Goal: Find specific page/section: Find specific page/section

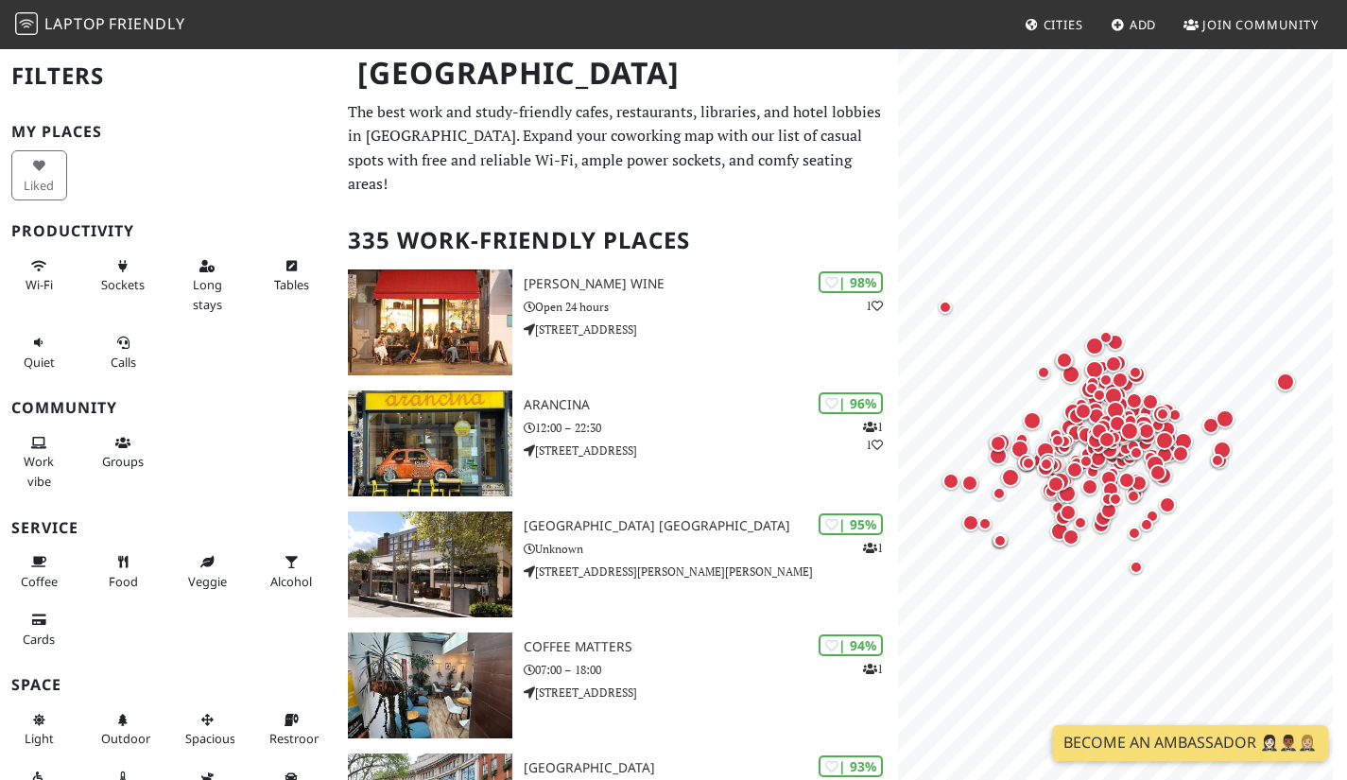
click at [279, 281] on span "Tables" at bounding box center [291, 284] width 35 height 17
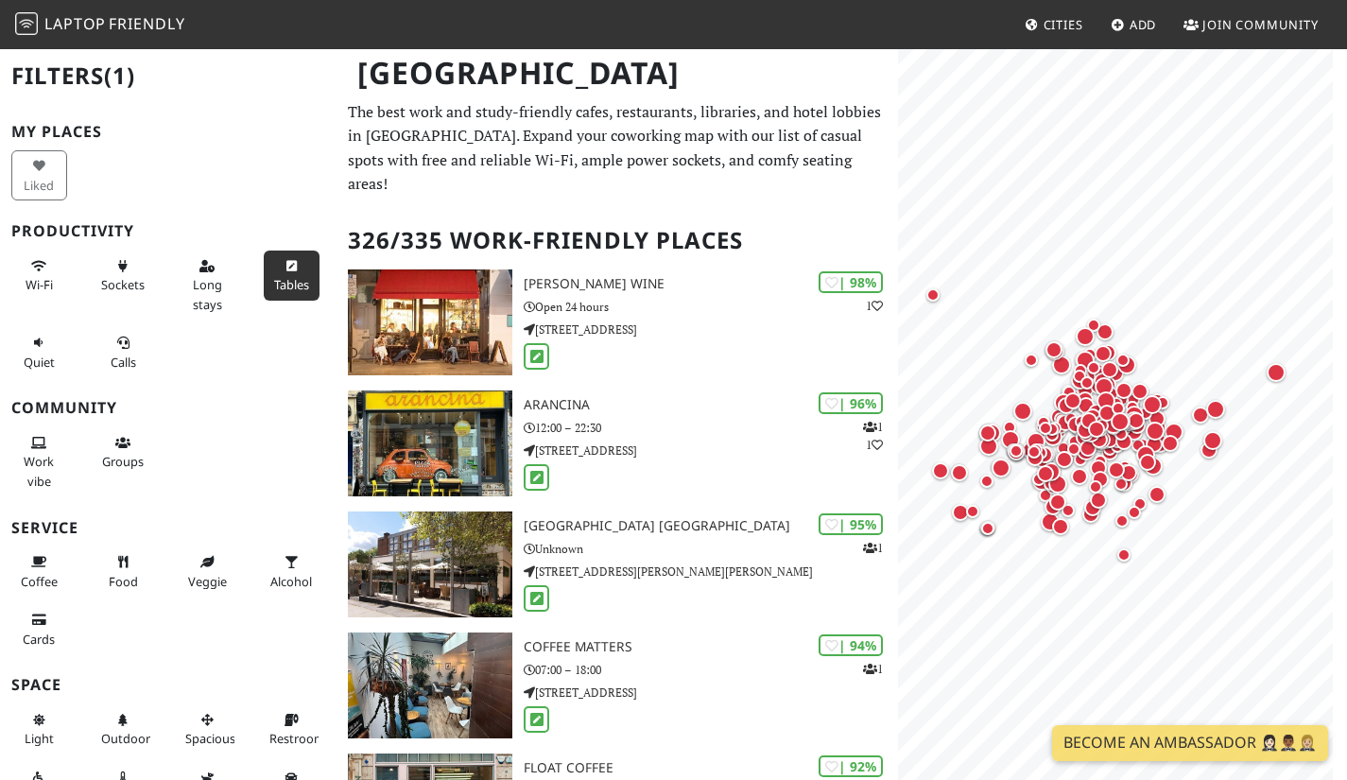
click at [206, 282] on span "Long stays" at bounding box center [207, 294] width 29 height 36
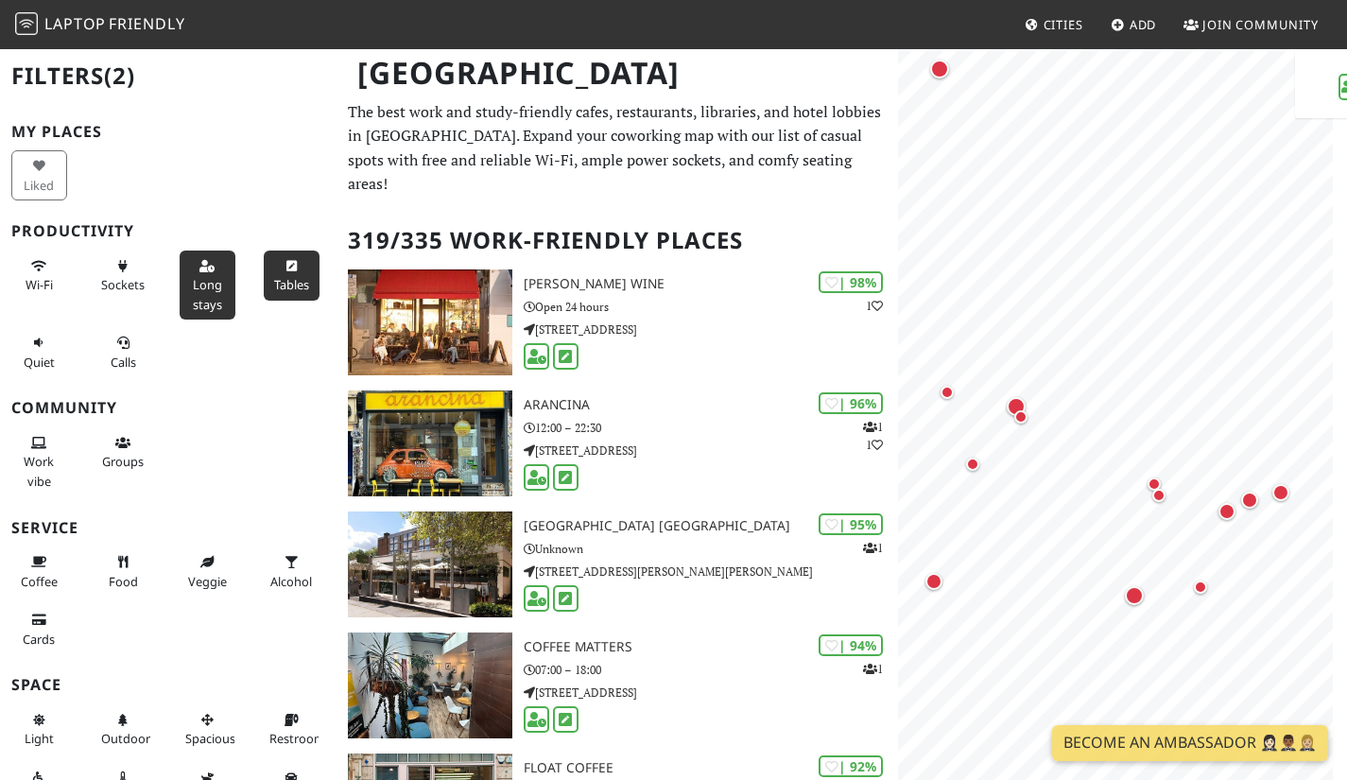
click at [938, 67] on div "Map marker" at bounding box center [939, 69] width 19 height 19
click at [945, 388] on div "Map marker" at bounding box center [946, 392] width 13 height 13
click at [971, 465] on div "Map marker" at bounding box center [972, 463] width 13 height 13
click at [1016, 403] on div "Map marker" at bounding box center [1015, 406] width 19 height 19
click at [1021, 413] on div "Map marker" at bounding box center [1020, 416] width 13 height 13
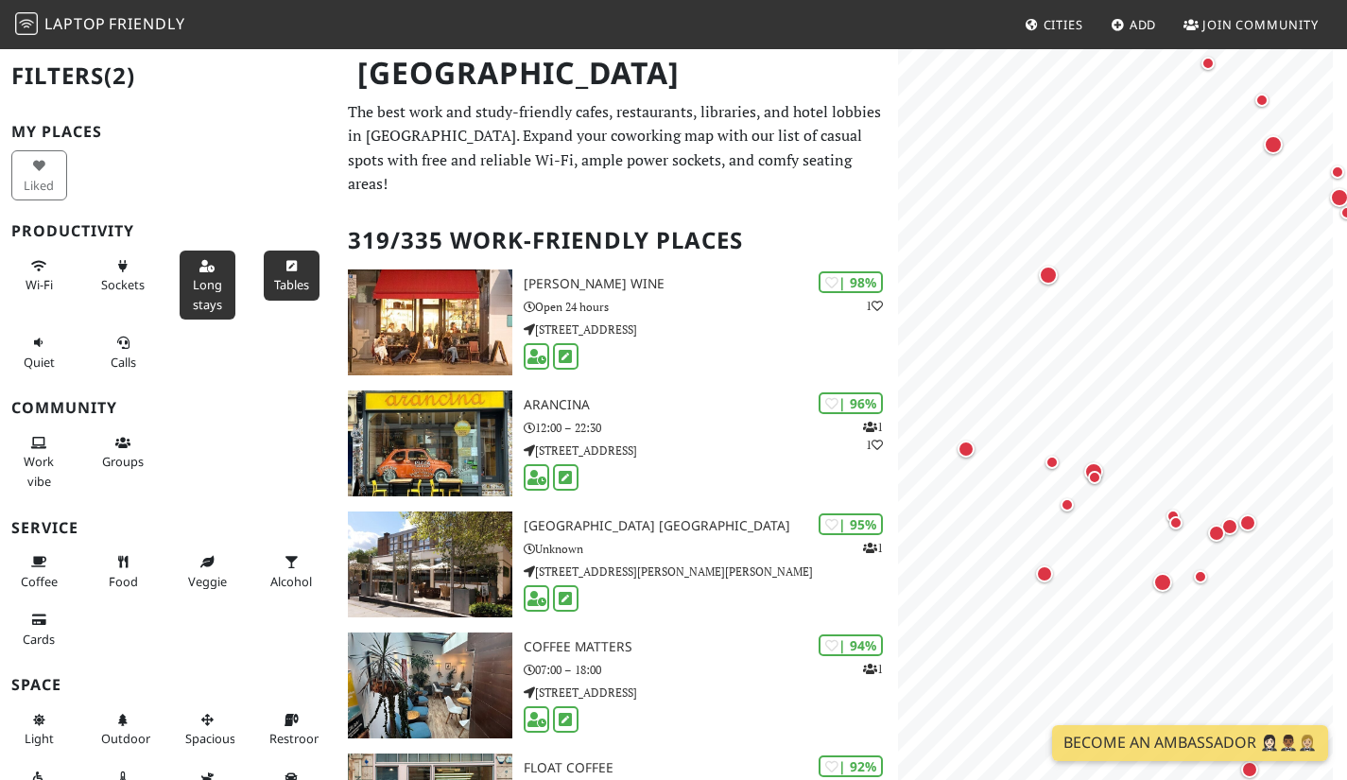
click at [1246, 520] on div "Map marker" at bounding box center [1247, 522] width 17 height 17
click at [1273, 136] on div "Map marker" at bounding box center [1272, 144] width 19 height 19
click at [1160, 215] on link "[PERSON_NAME] Wine" at bounding box center [1151, 223] width 147 height 43
click at [1262, 96] on div "Map marker" at bounding box center [1261, 100] width 13 height 13
click at [1206, 62] on div "Map marker" at bounding box center [1207, 63] width 13 height 13
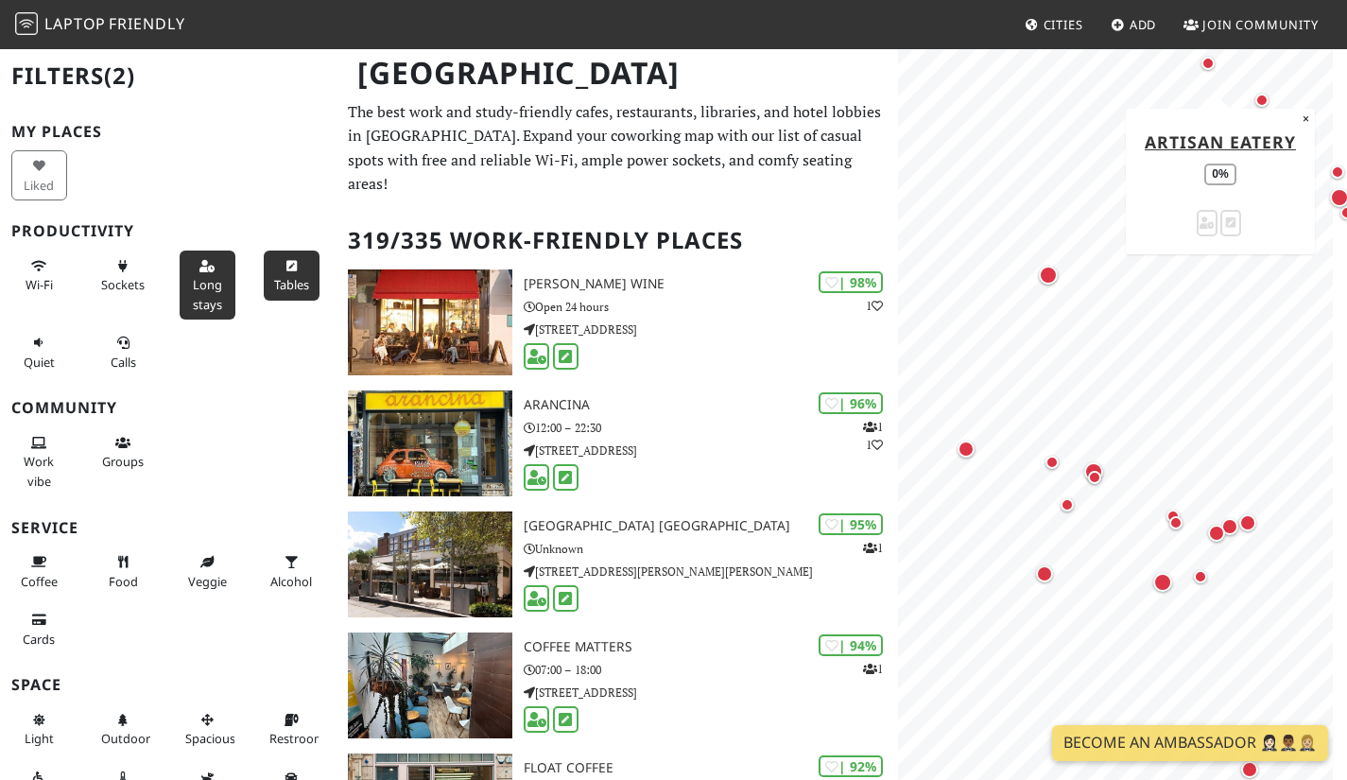
click at [1250, 522] on div "Map marker" at bounding box center [1247, 522] width 17 height 17
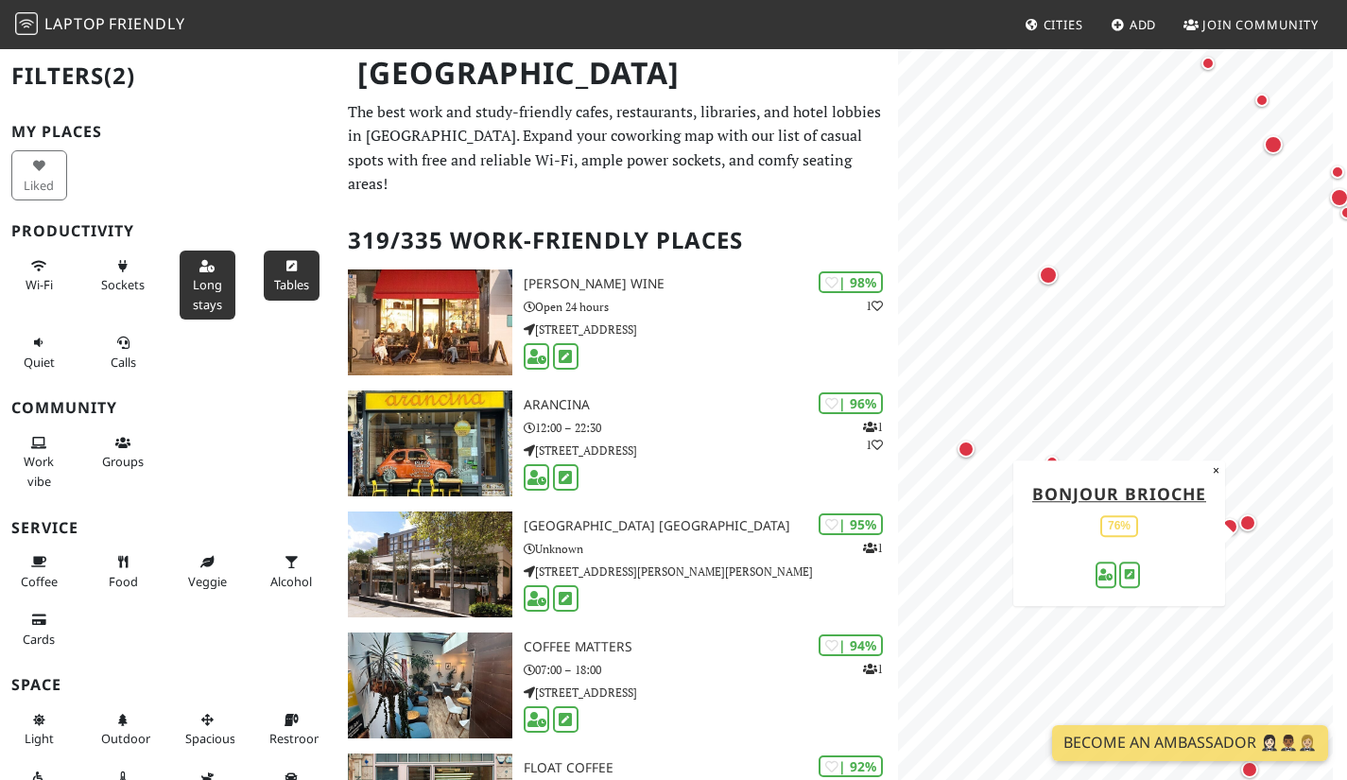
click at [1245, 543] on div "Map marker" at bounding box center [1258, 533] width 38 height 38
click at [994, 443] on div "Map marker" at bounding box center [976, 459] width 38 height 38
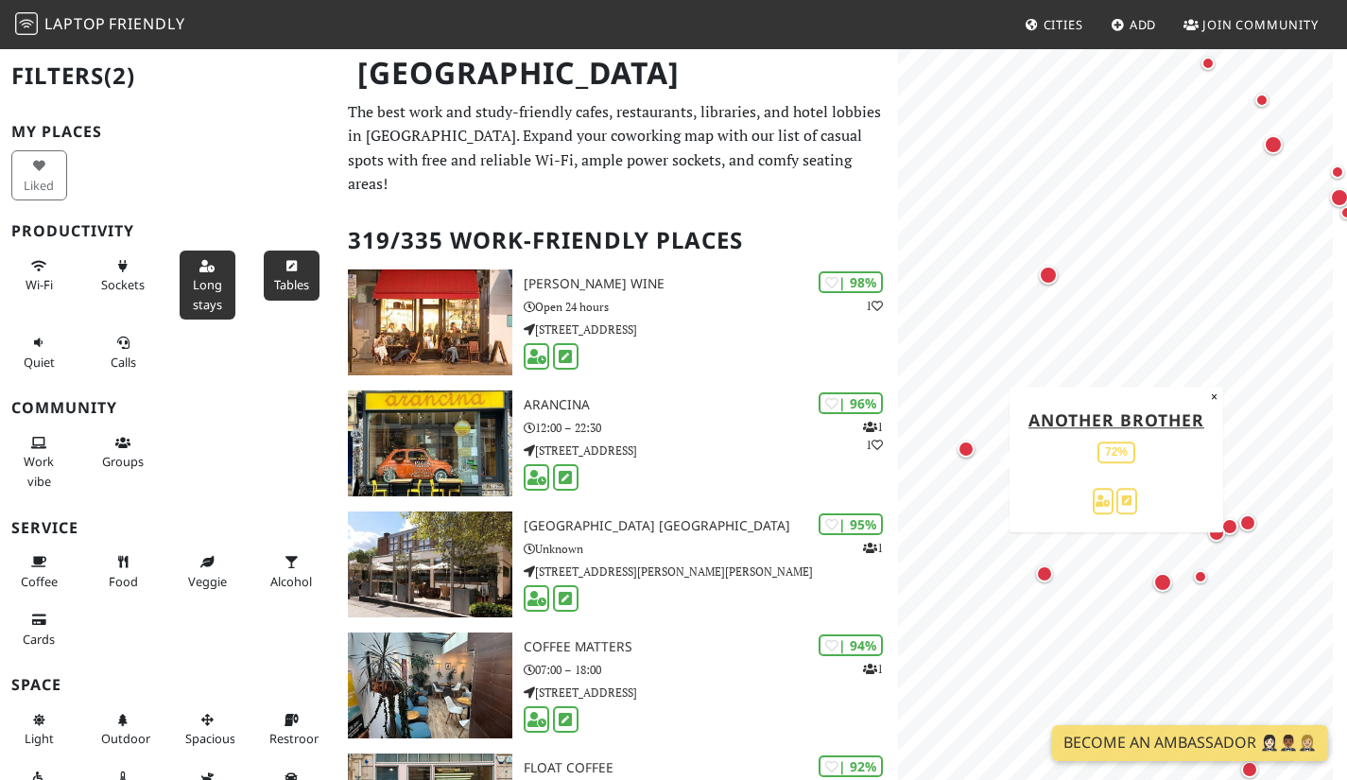
click at [1160, 581] on div "Map marker" at bounding box center [1162, 582] width 19 height 19
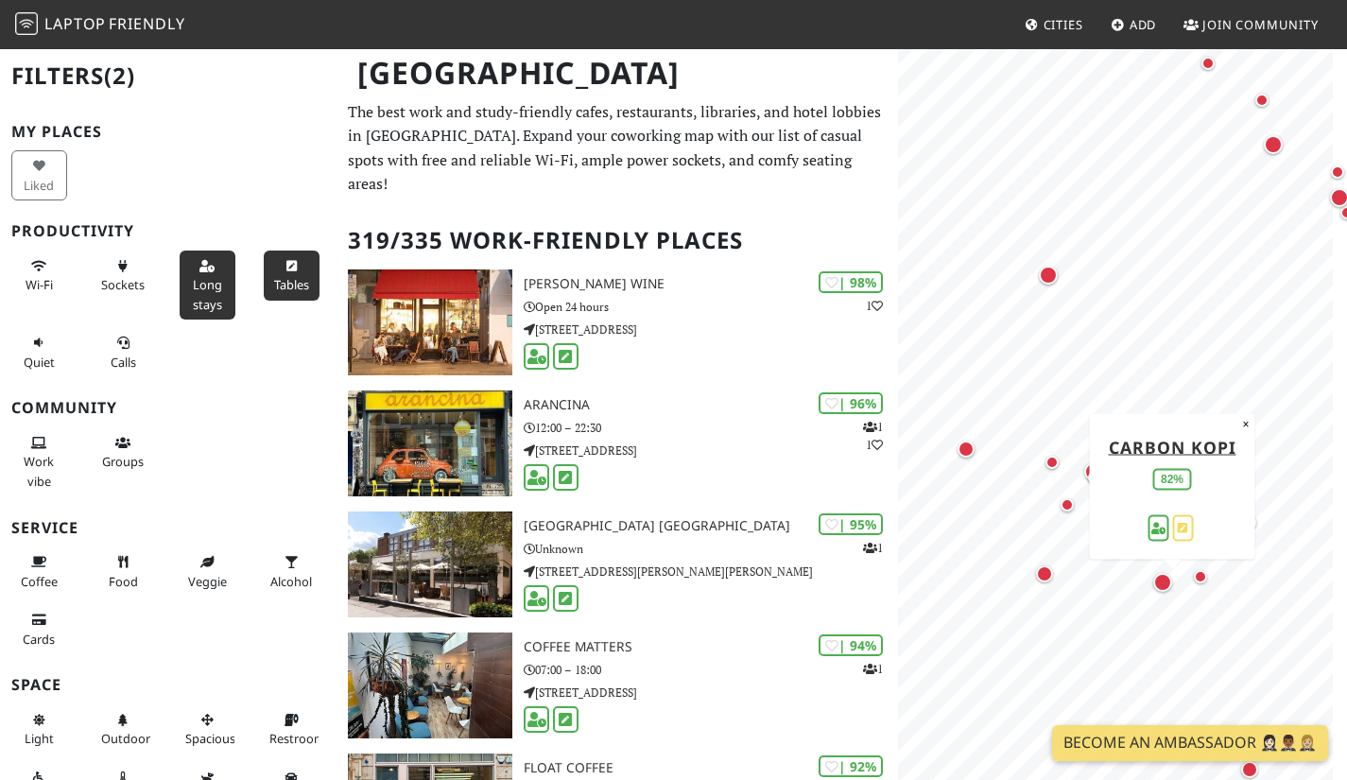
click at [1200, 574] on div "Map marker" at bounding box center [1199, 576] width 13 height 13
click at [1306, 416] on button "×" at bounding box center [1308, 420] width 18 height 21
click at [1228, 523] on div "Map marker" at bounding box center [1229, 526] width 17 height 17
click at [1215, 531] on div "Map marker" at bounding box center [1216, 532] width 17 height 17
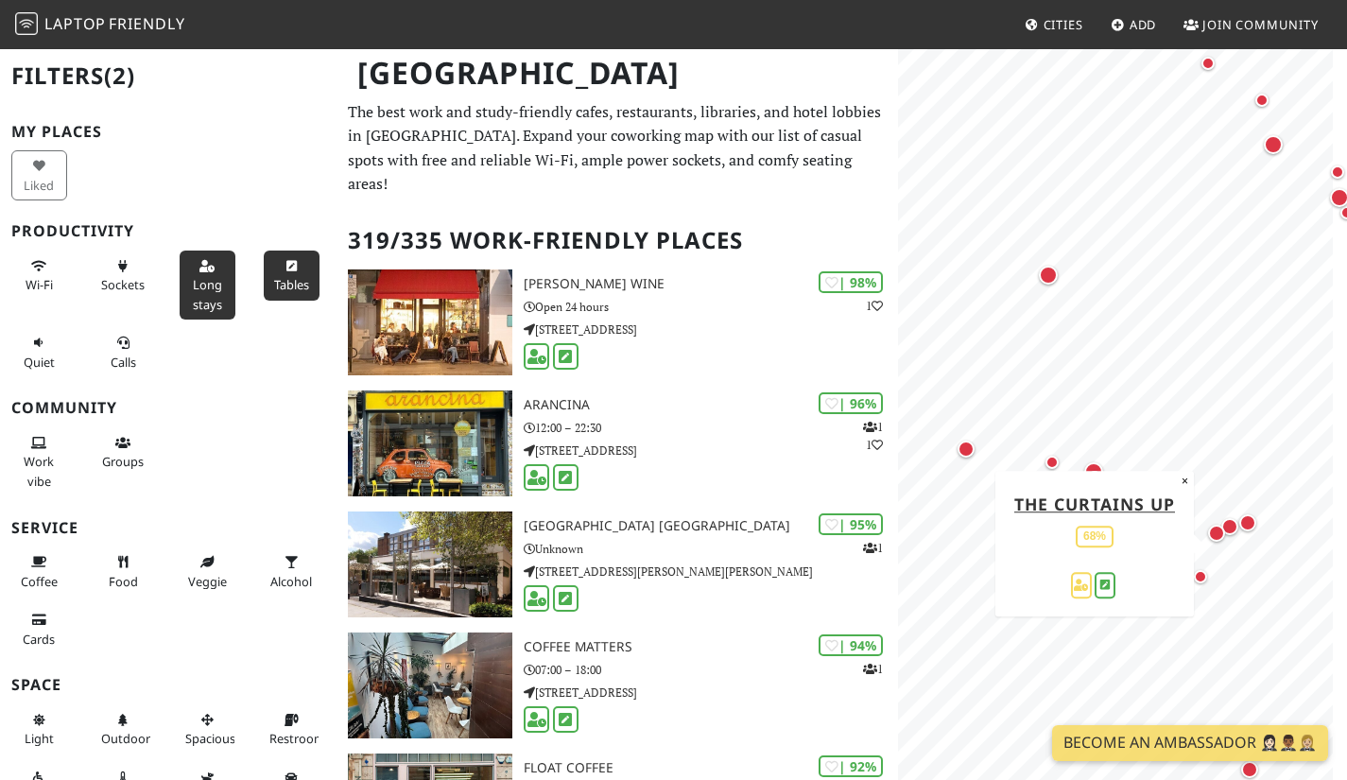
click at [1182, 485] on button "×" at bounding box center [1185, 481] width 18 height 21
click at [1176, 525] on div "Map marker" at bounding box center [1175, 522] width 13 height 13
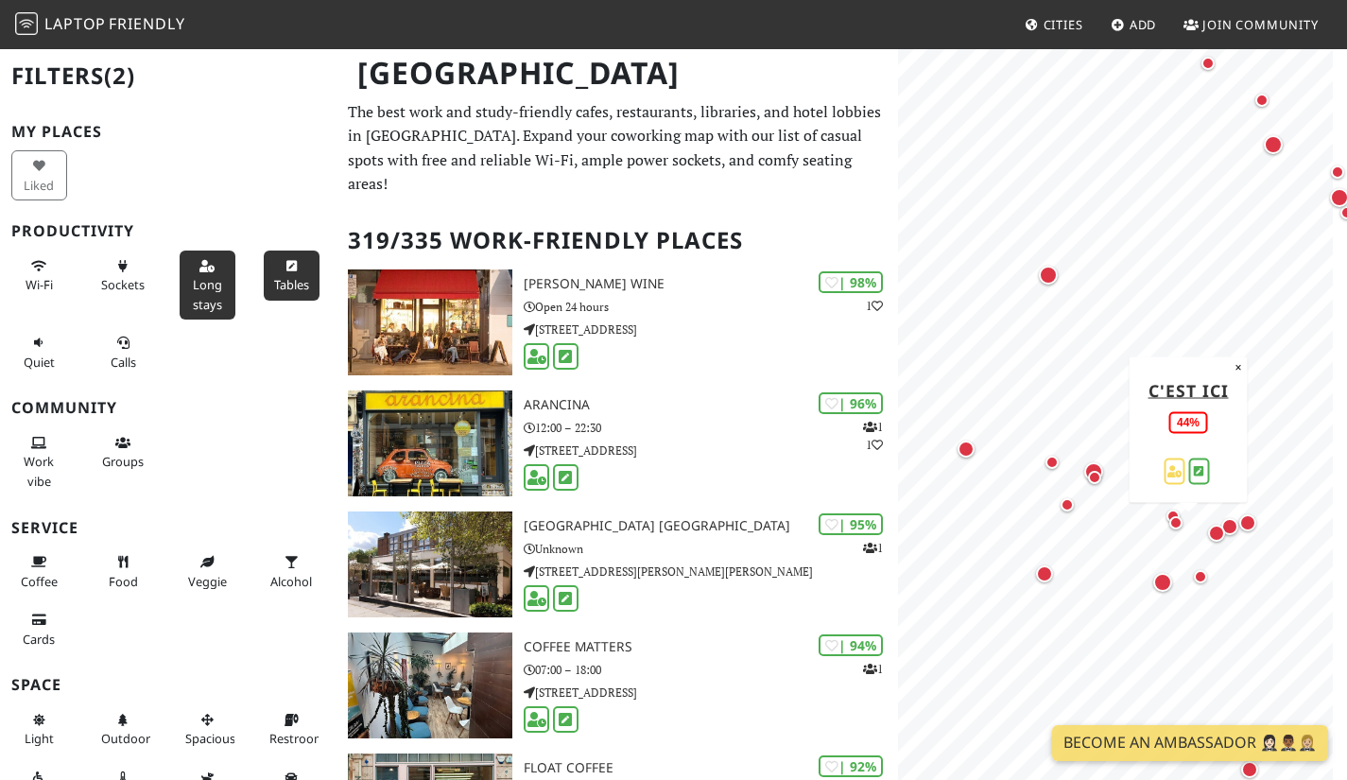
click at [1238, 369] on button "×" at bounding box center [1237, 366] width 18 height 21
click at [1172, 509] on div "Map marker" at bounding box center [1172, 515] width 13 height 13
click at [1286, 332] on button "×" at bounding box center [1289, 340] width 18 height 21
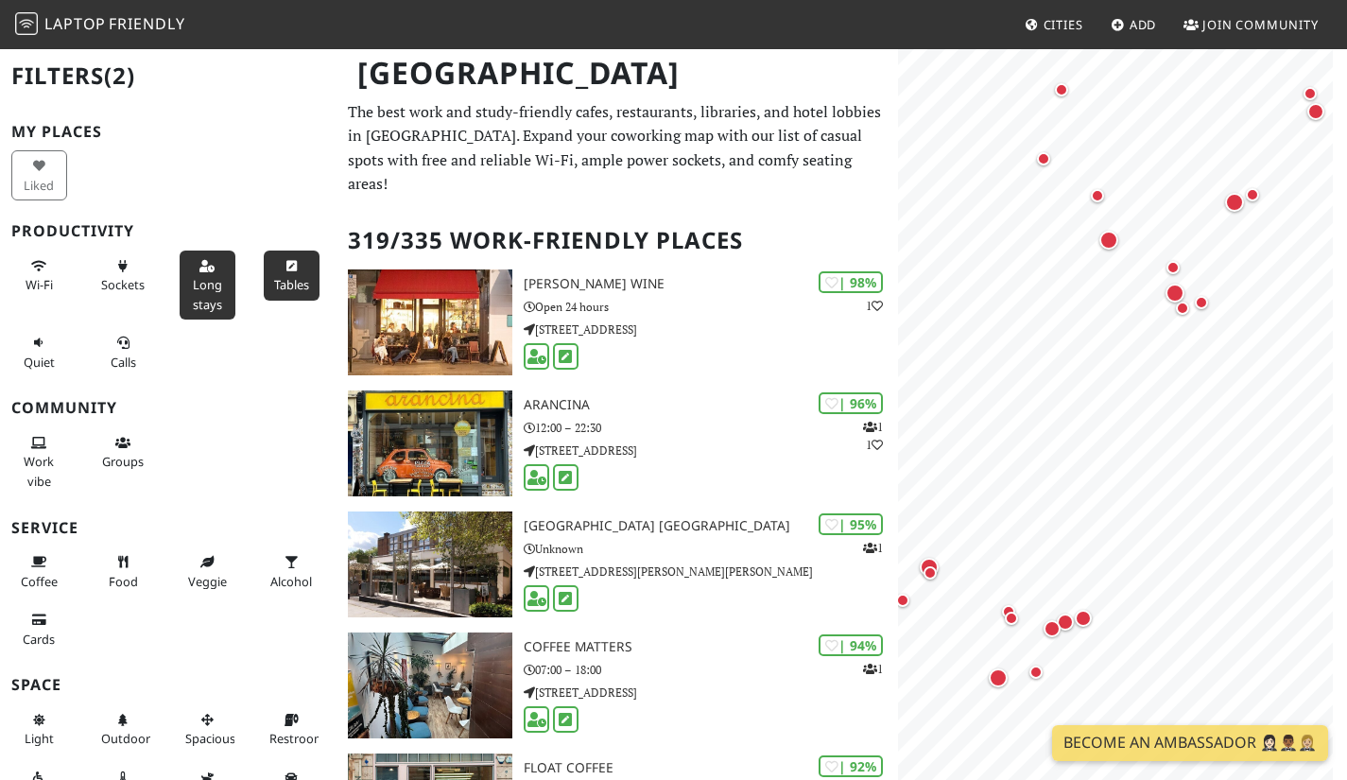
click at [1107, 242] on div "Map marker" at bounding box center [1108, 240] width 19 height 19
click at [1236, 202] on div "Map marker" at bounding box center [1234, 202] width 19 height 19
click at [1252, 193] on div "Map marker" at bounding box center [1251, 194] width 13 height 13
click at [1234, 229] on div "Map marker" at bounding box center [1244, 212] width 38 height 38
click at [1220, 252] on button "×" at bounding box center [1218, 248] width 18 height 21
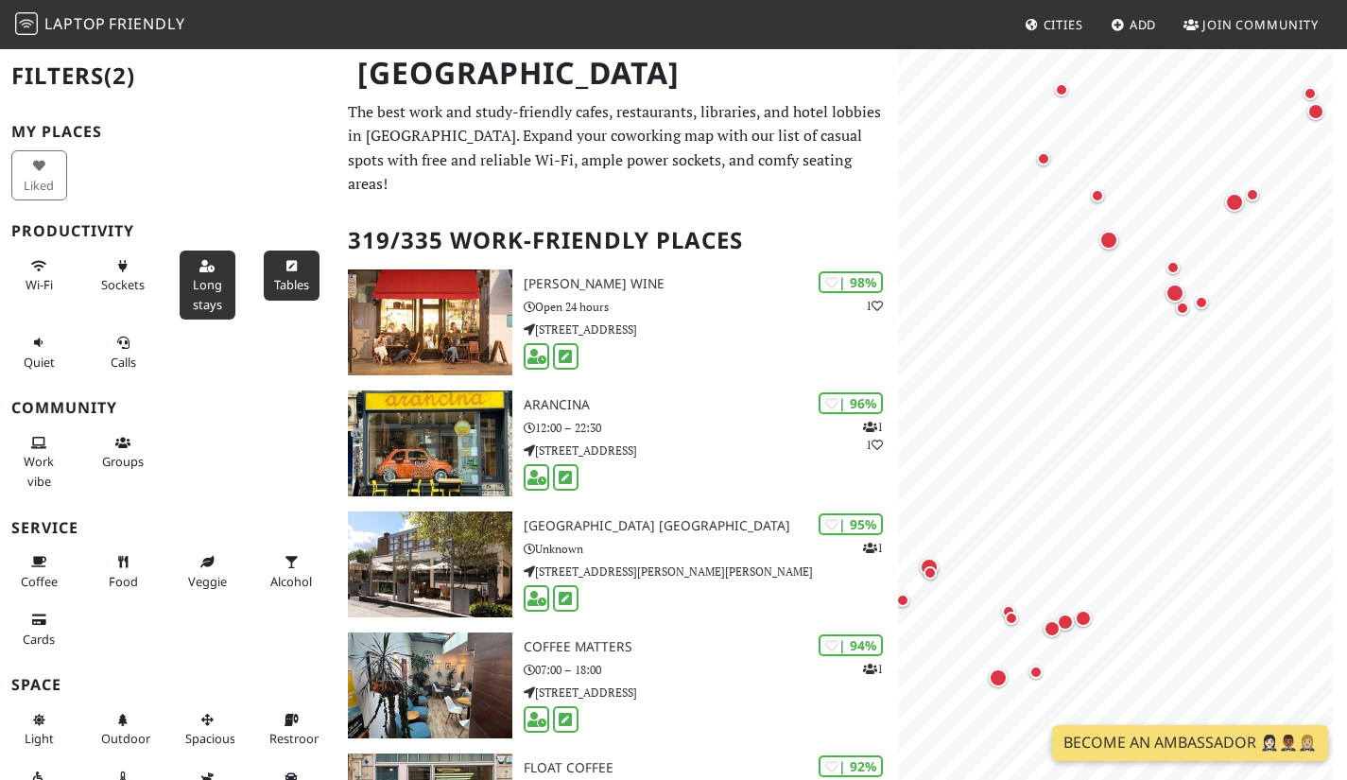
click at [1175, 268] on div "Map marker" at bounding box center [1172, 267] width 13 height 13
click at [1174, 290] on div "Map marker" at bounding box center [1174, 292] width 19 height 19
click at [1179, 306] on div "Map marker" at bounding box center [1184, 302] width 38 height 38
click at [1201, 303] on div "Map marker" at bounding box center [1200, 302] width 13 height 13
click at [1182, 308] on div "Map marker" at bounding box center [1184, 302] width 38 height 38
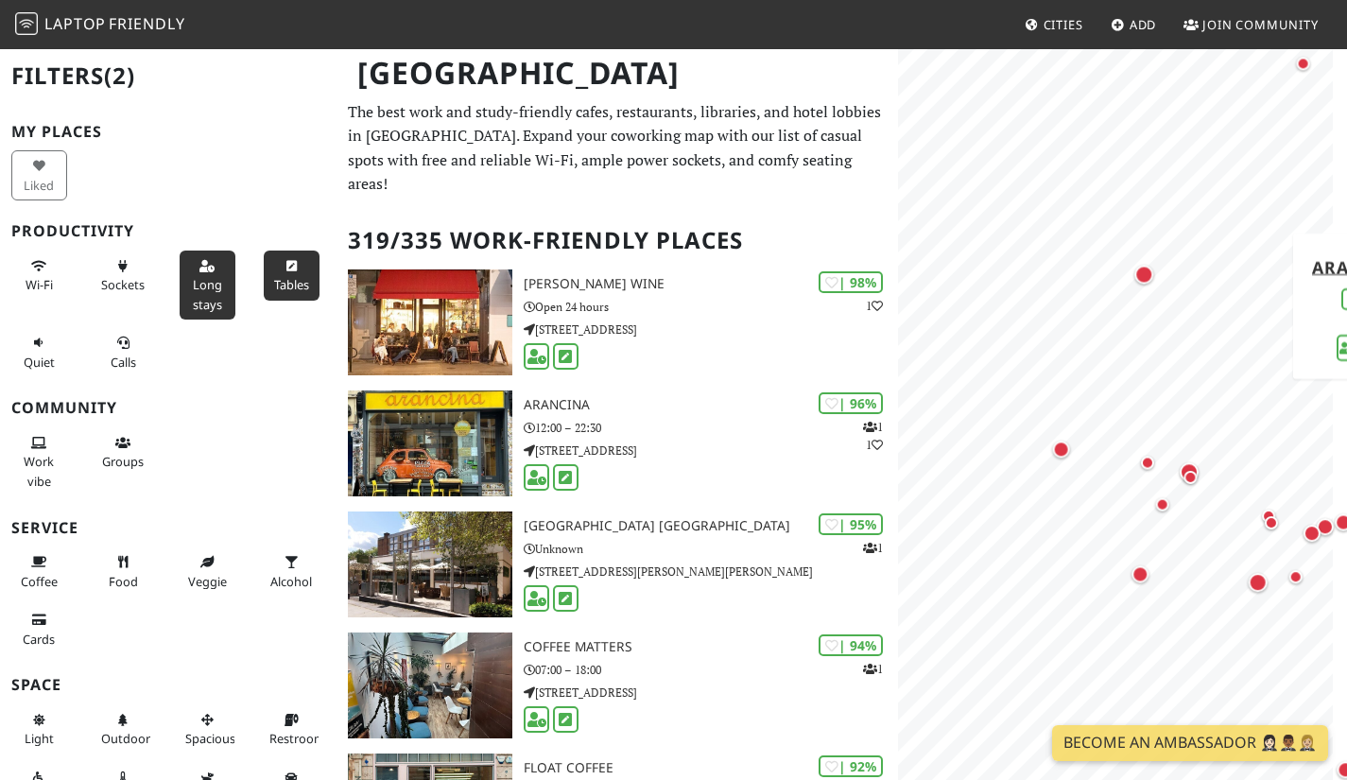
click at [1297, 351] on div "MapLibre | Protomaps © OpenStreetMap Arancina 96% ×" at bounding box center [1122, 437] width 449 height 780
click at [1190, 464] on div "Map marker" at bounding box center [1188, 471] width 19 height 19
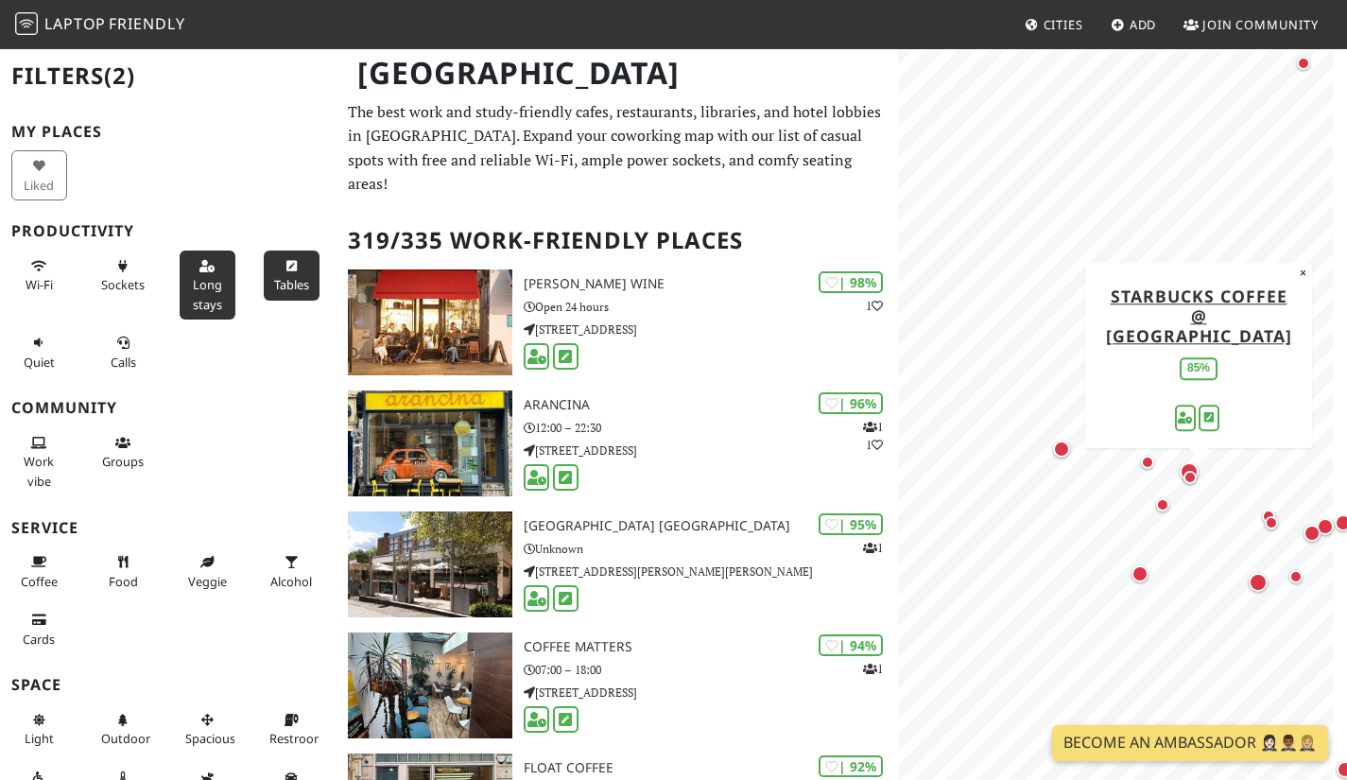
click at [1142, 572] on div "Map marker" at bounding box center [1139, 573] width 17 height 17
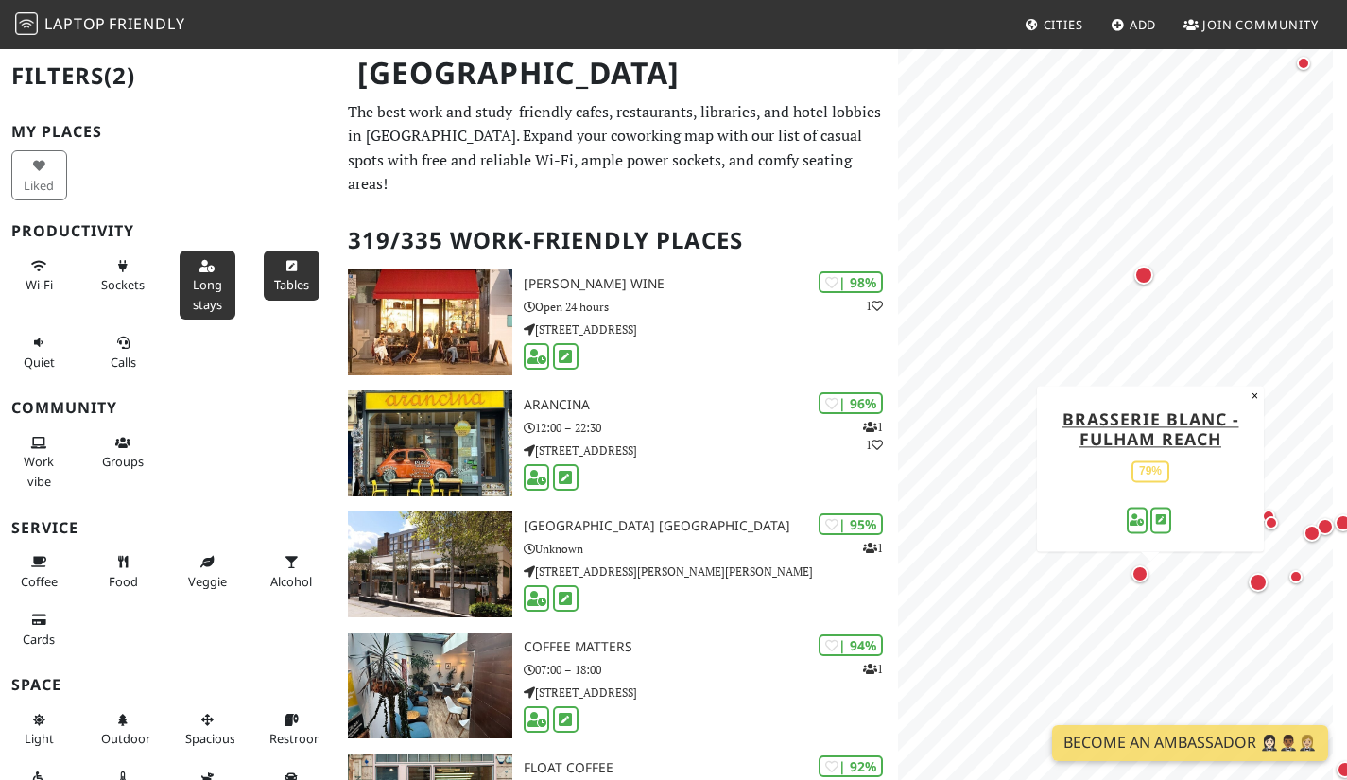
click at [1256, 394] on button "×" at bounding box center [1254, 396] width 18 height 21
click at [1164, 501] on div "Map marker" at bounding box center [1162, 504] width 13 height 13
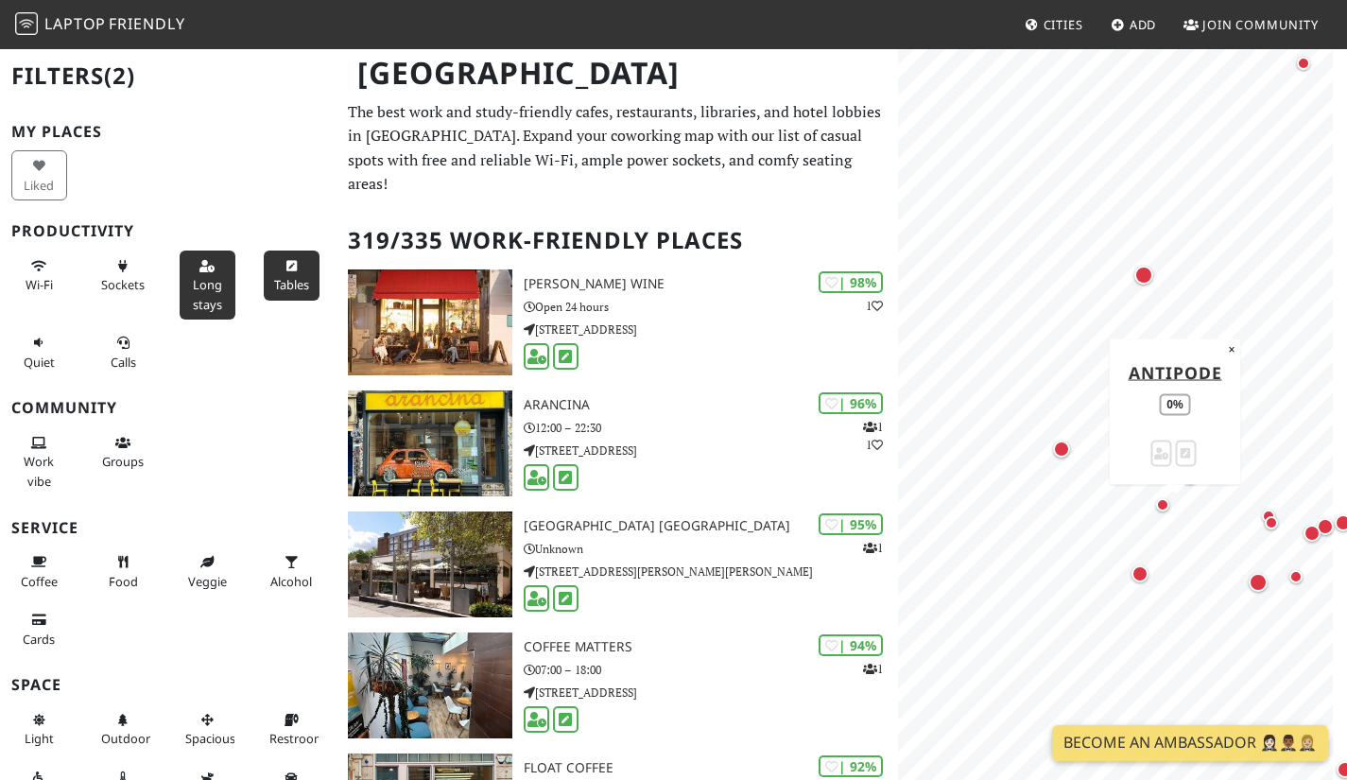
click at [1227, 348] on button "×" at bounding box center [1231, 348] width 18 height 21
click at [1261, 588] on div "Map marker" at bounding box center [1257, 582] width 19 height 19
click at [1145, 460] on div "Map marker" at bounding box center [1147, 461] width 13 height 13
click at [1144, 275] on div "Map marker" at bounding box center [1143, 275] width 19 height 19
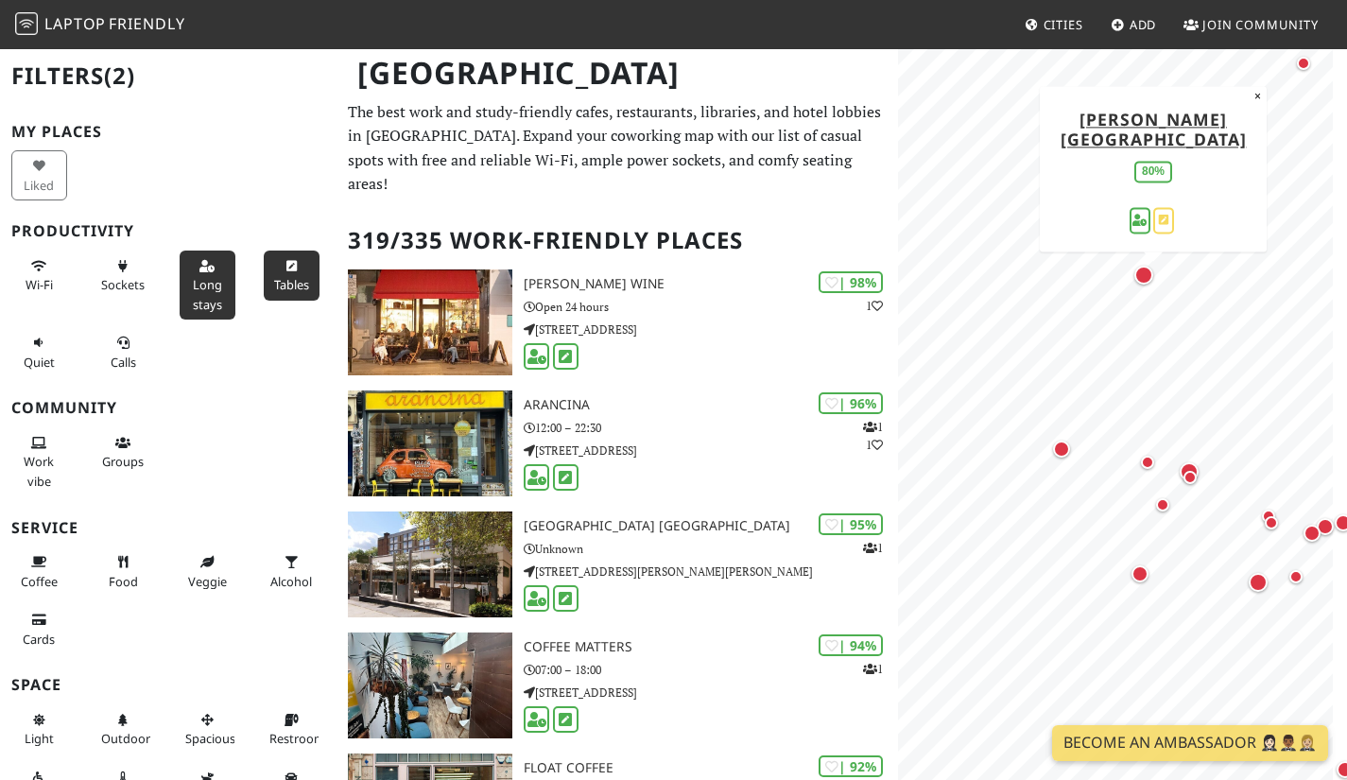
click at [1143, 145] on link "[PERSON_NAME][GEOGRAPHIC_DATA]" at bounding box center [1153, 129] width 186 height 43
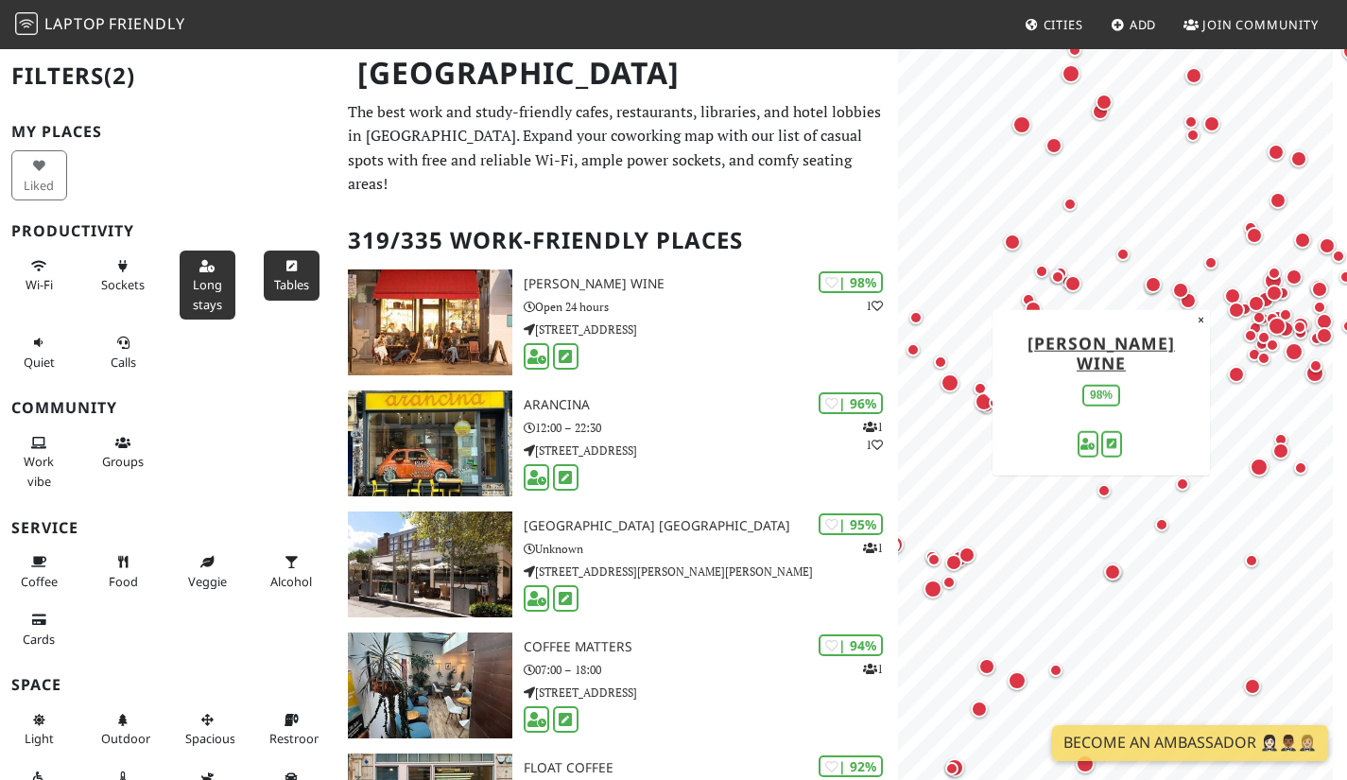
click at [1192, 330] on button "×" at bounding box center [1201, 319] width 18 height 21
click at [1183, 427] on div "Map marker" at bounding box center [1180, 424] width 13 height 13
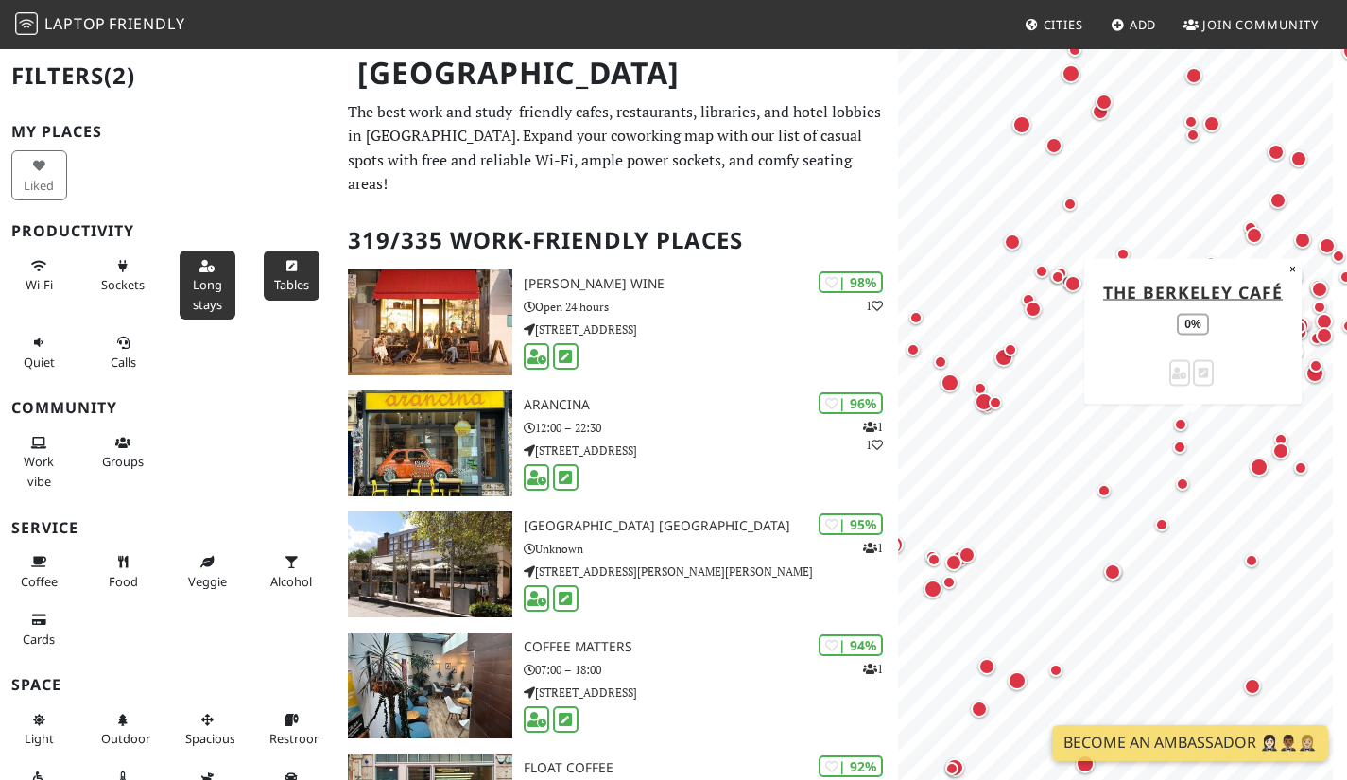
click at [1181, 444] on div "Map marker" at bounding box center [1193, 437] width 38 height 38
click at [1177, 444] on div "Map marker" at bounding box center [1193, 437] width 38 height 38
click at [1183, 483] on div "Map marker" at bounding box center [1182, 483] width 13 height 13
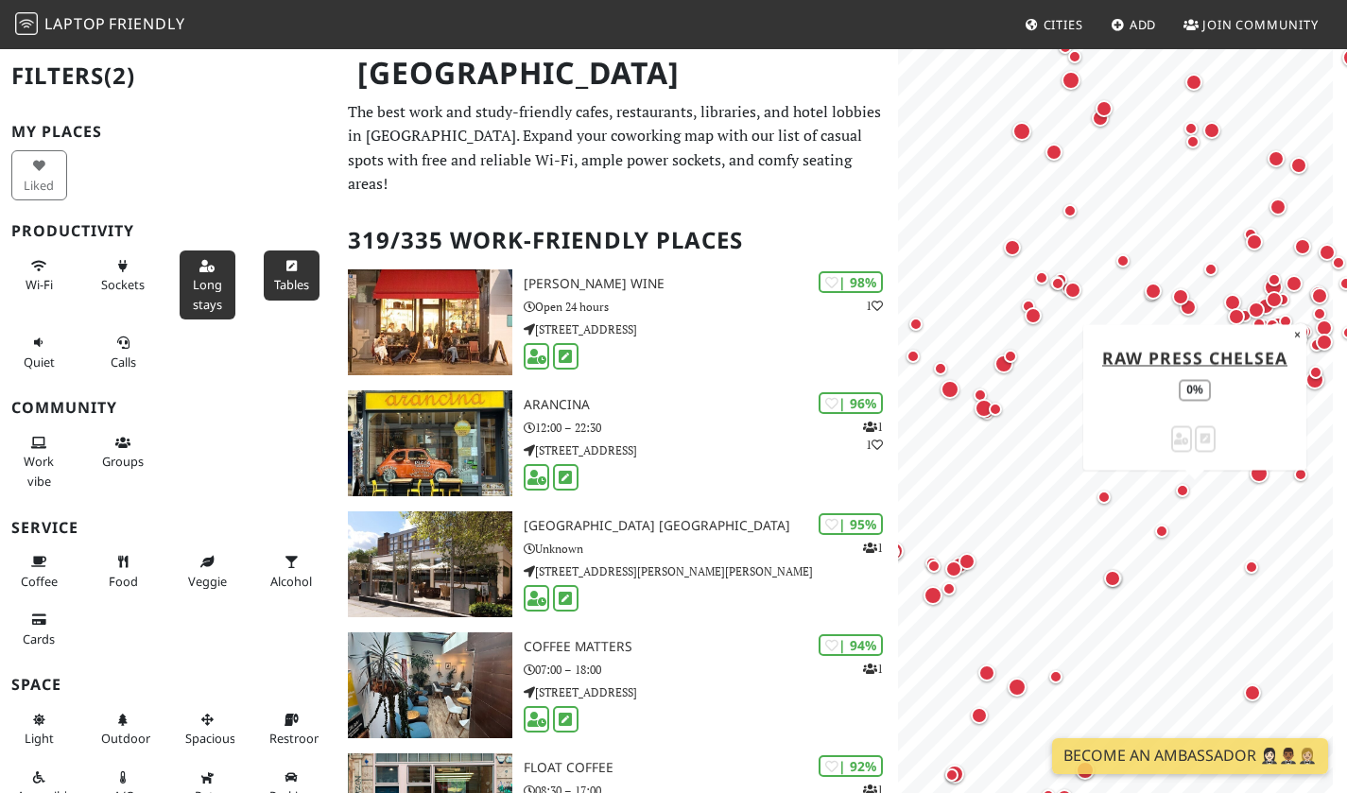
click at [1114, 587] on div "Map marker" at bounding box center [1112, 578] width 17 height 17
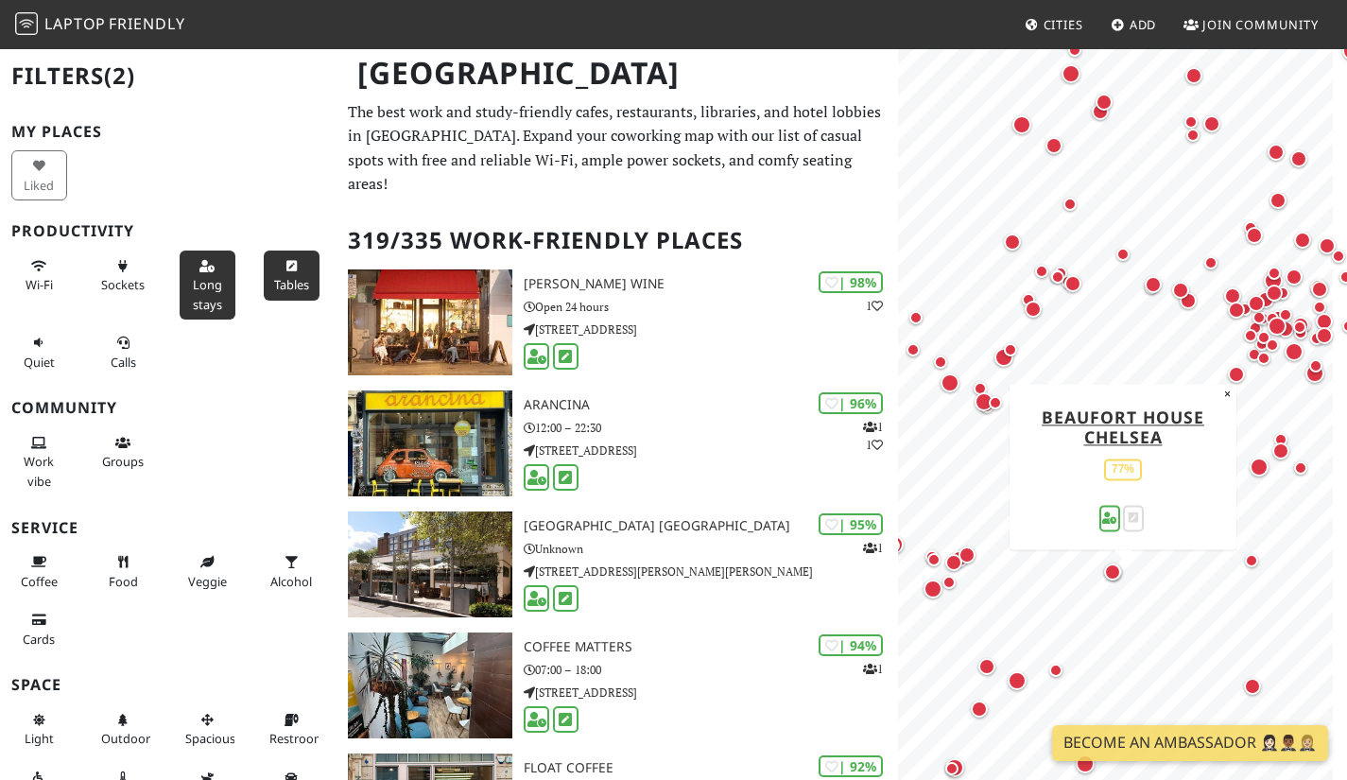
click at [1225, 394] on button "×" at bounding box center [1227, 394] width 18 height 21
click at [1160, 524] on div "Map marker" at bounding box center [1161, 524] width 13 height 13
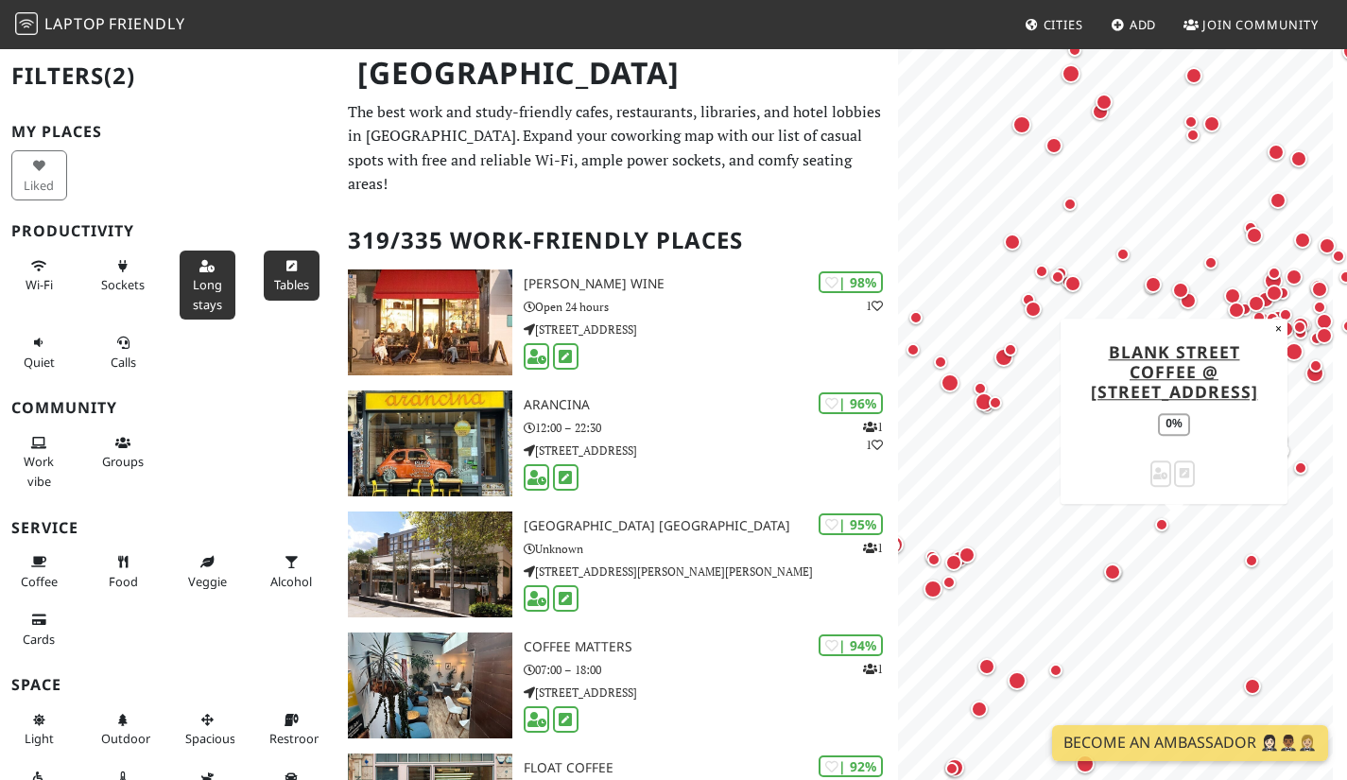
click at [1120, 509] on div "Map marker" at bounding box center [1116, 503] width 38 height 38
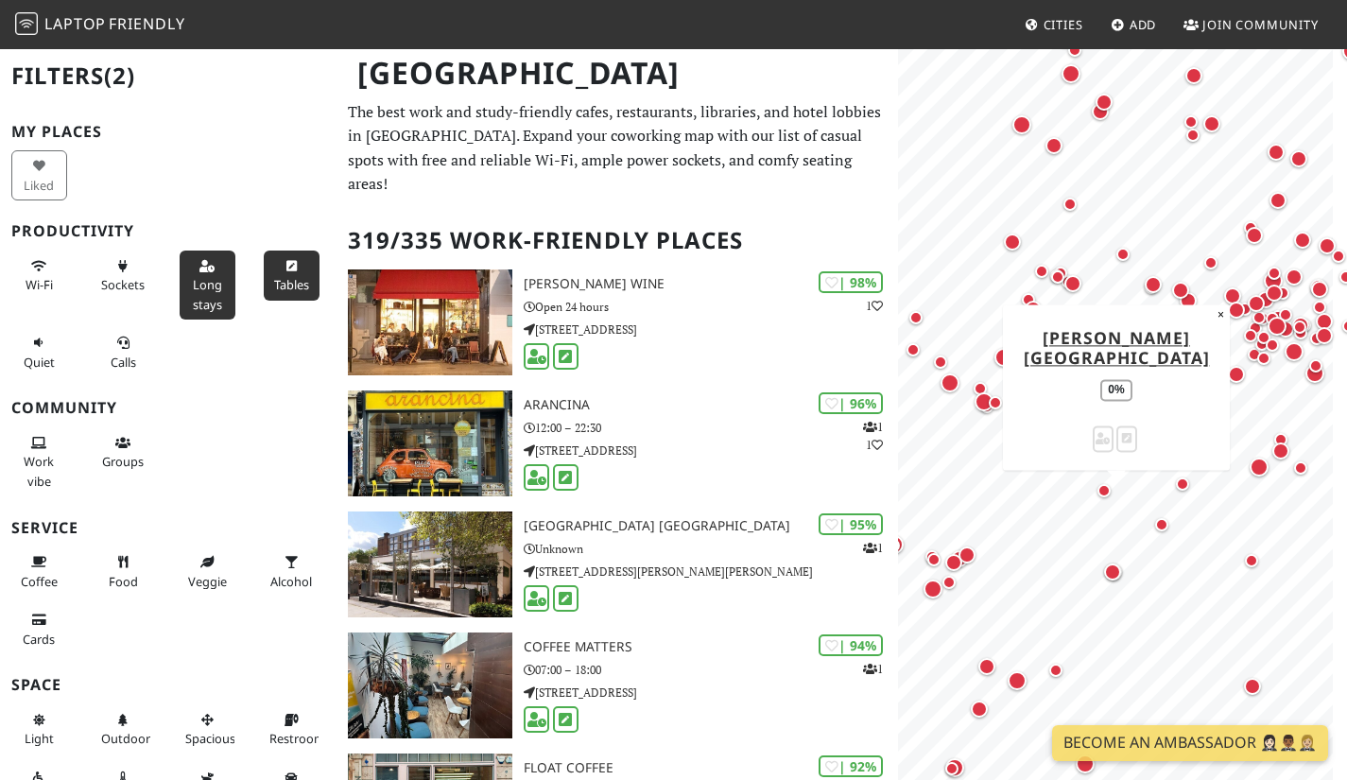
click at [1257, 466] on div "Map marker" at bounding box center [1258, 466] width 19 height 19
click at [1182, 289] on div "Map marker" at bounding box center [1180, 290] width 17 height 17
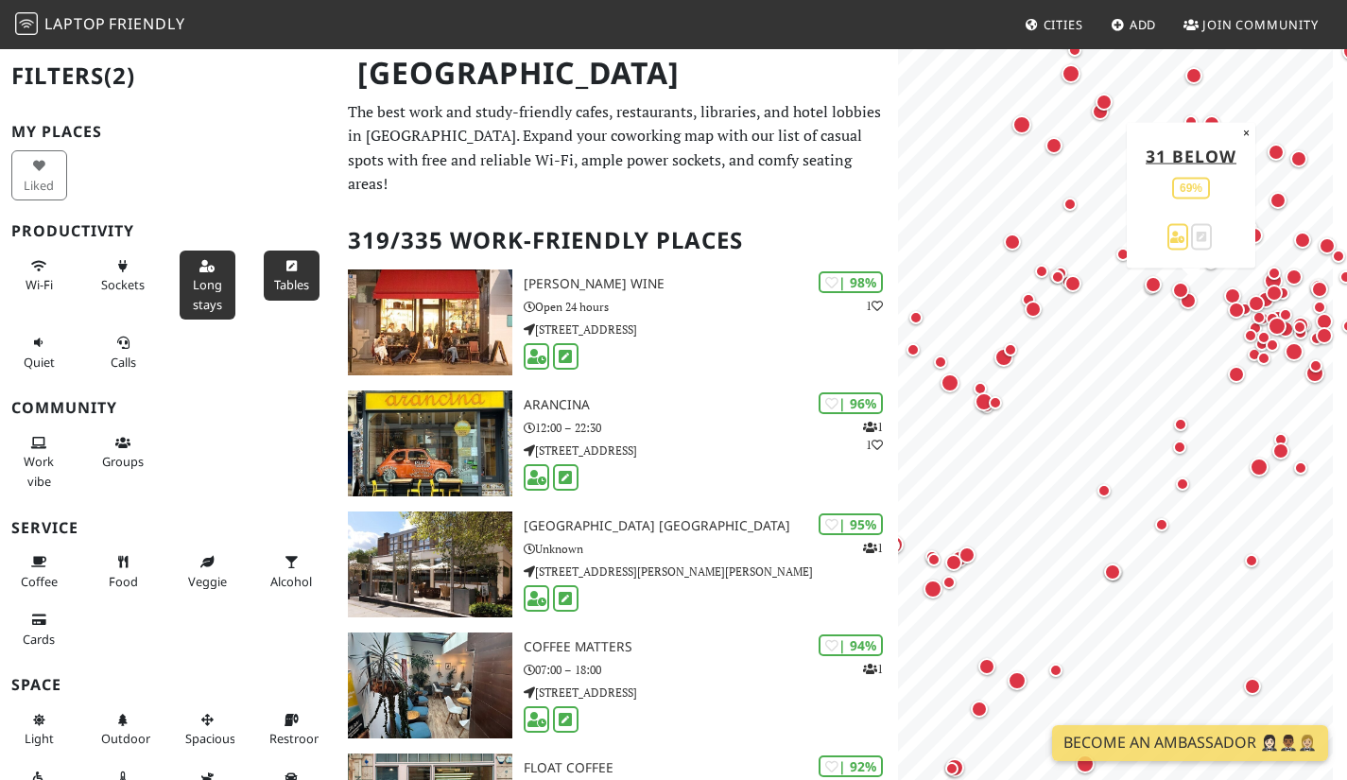
click at [1188, 300] on div "Map marker" at bounding box center [1191, 301] width 38 height 38
click at [1176, 285] on div "Map marker" at bounding box center [1163, 295] width 38 height 38
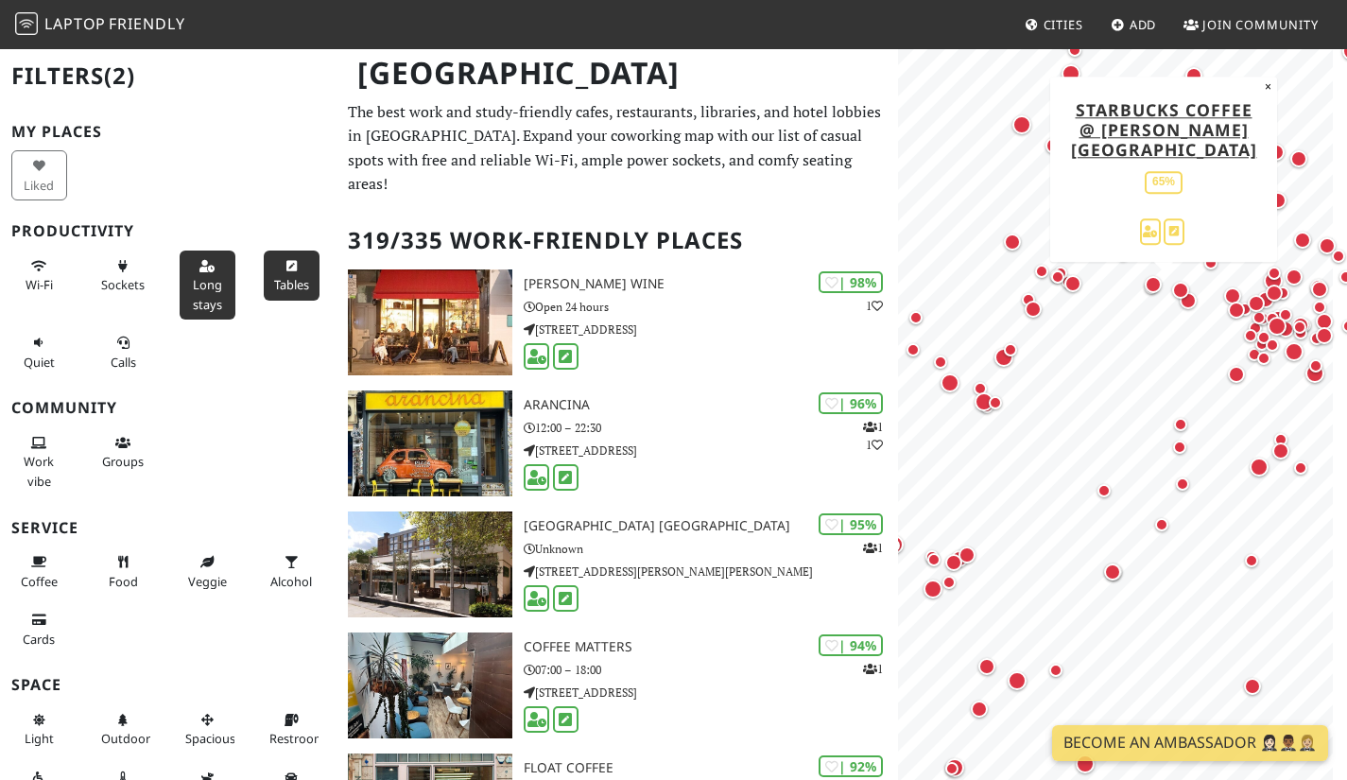
click at [1145, 281] on div "Map marker" at bounding box center [1152, 284] width 17 height 17
click at [1154, 282] on div "Map marker" at bounding box center [1152, 284] width 17 height 17
click at [1269, 97] on button "×" at bounding box center [1268, 87] width 18 height 21
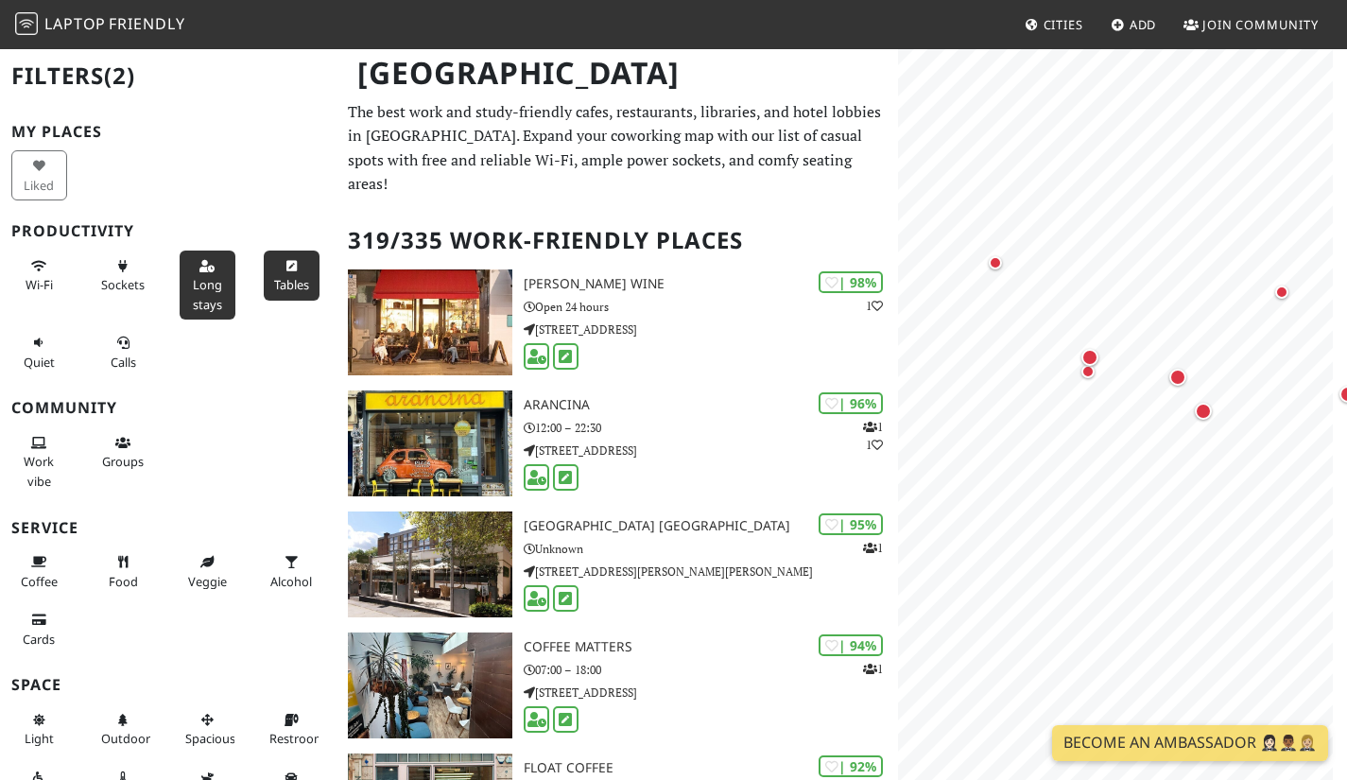
click at [1087, 357] on div "Map marker" at bounding box center [1089, 357] width 17 height 17
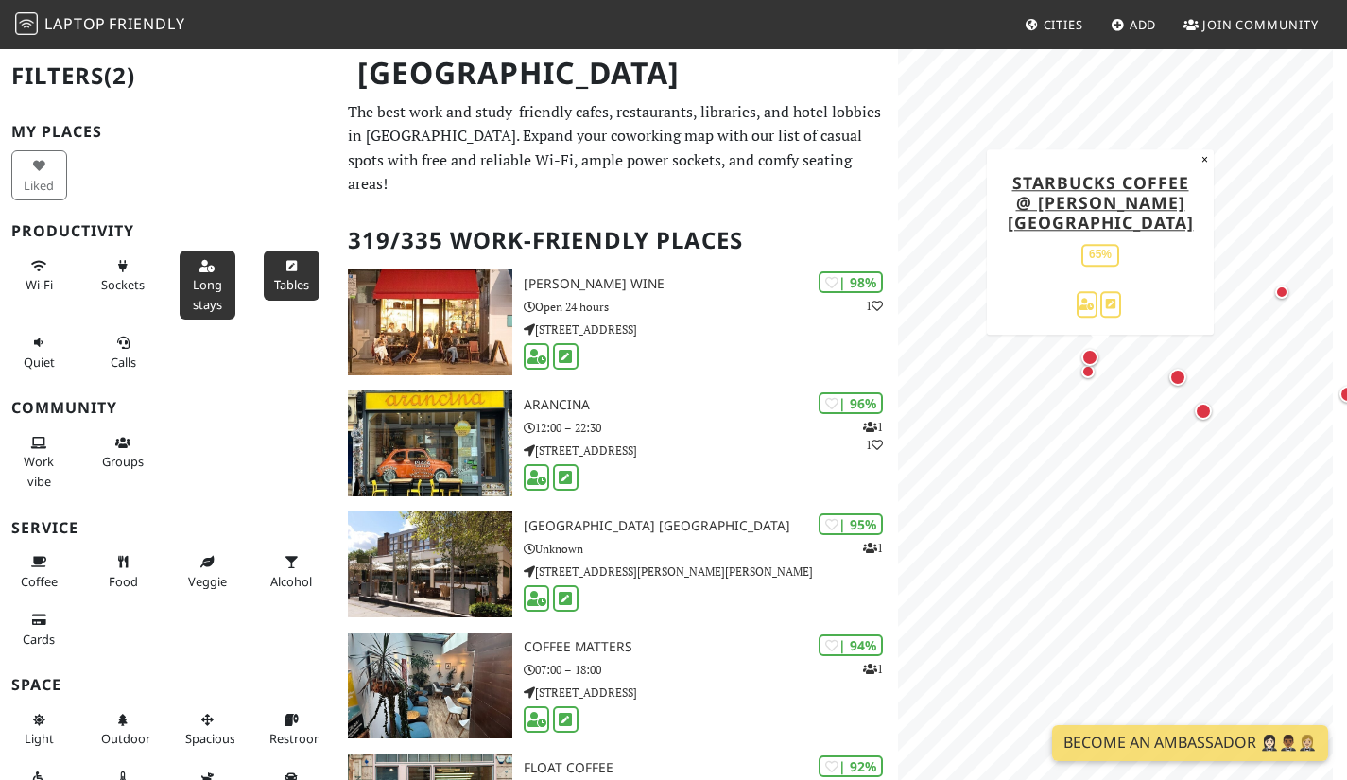
click at [1176, 377] on div "Map marker" at bounding box center [1177, 377] width 17 height 17
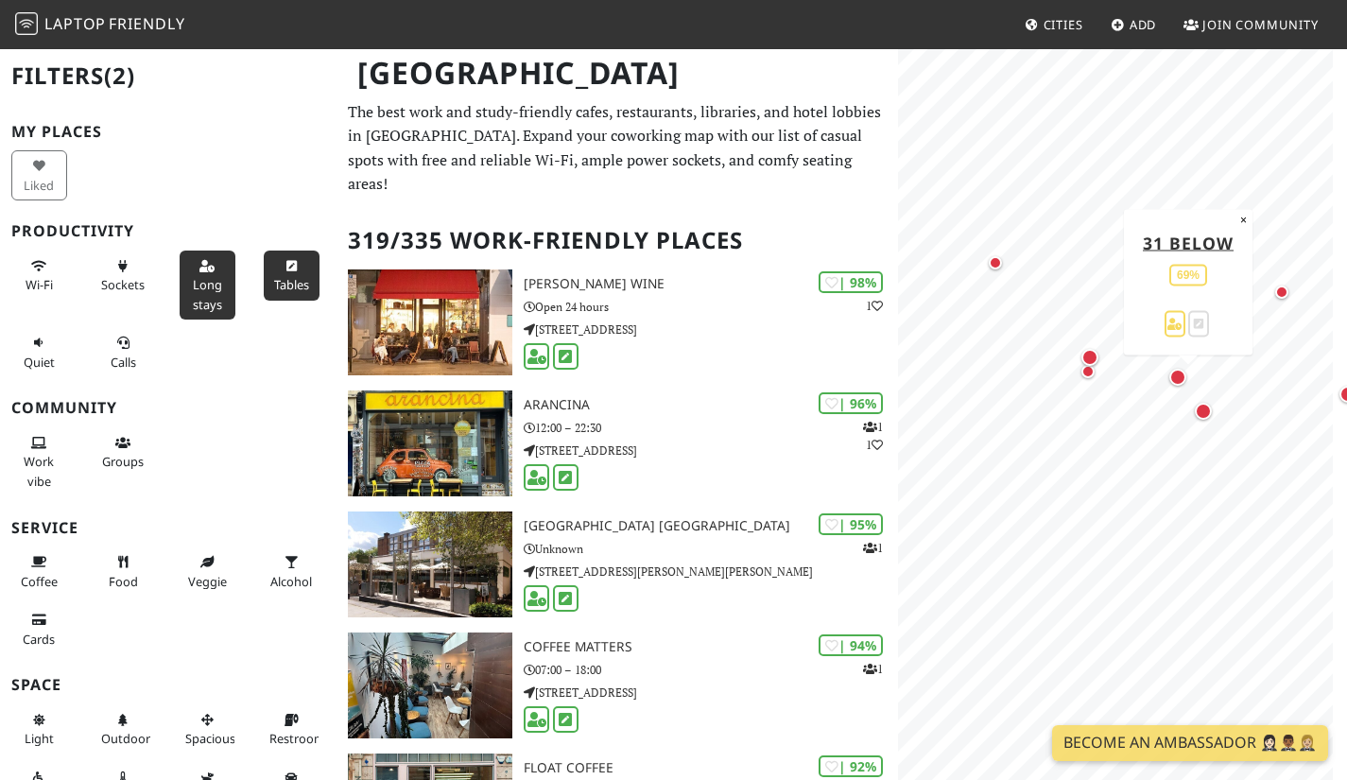
click at [1204, 410] on div "Map marker" at bounding box center [1202, 411] width 17 height 17
click at [994, 256] on div "Map marker" at bounding box center [994, 262] width 13 height 13
click at [1285, 292] on div "Map marker" at bounding box center [1281, 291] width 13 height 13
click at [1249, 230] on button "×" at bounding box center [1252, 222] width 18 height 21
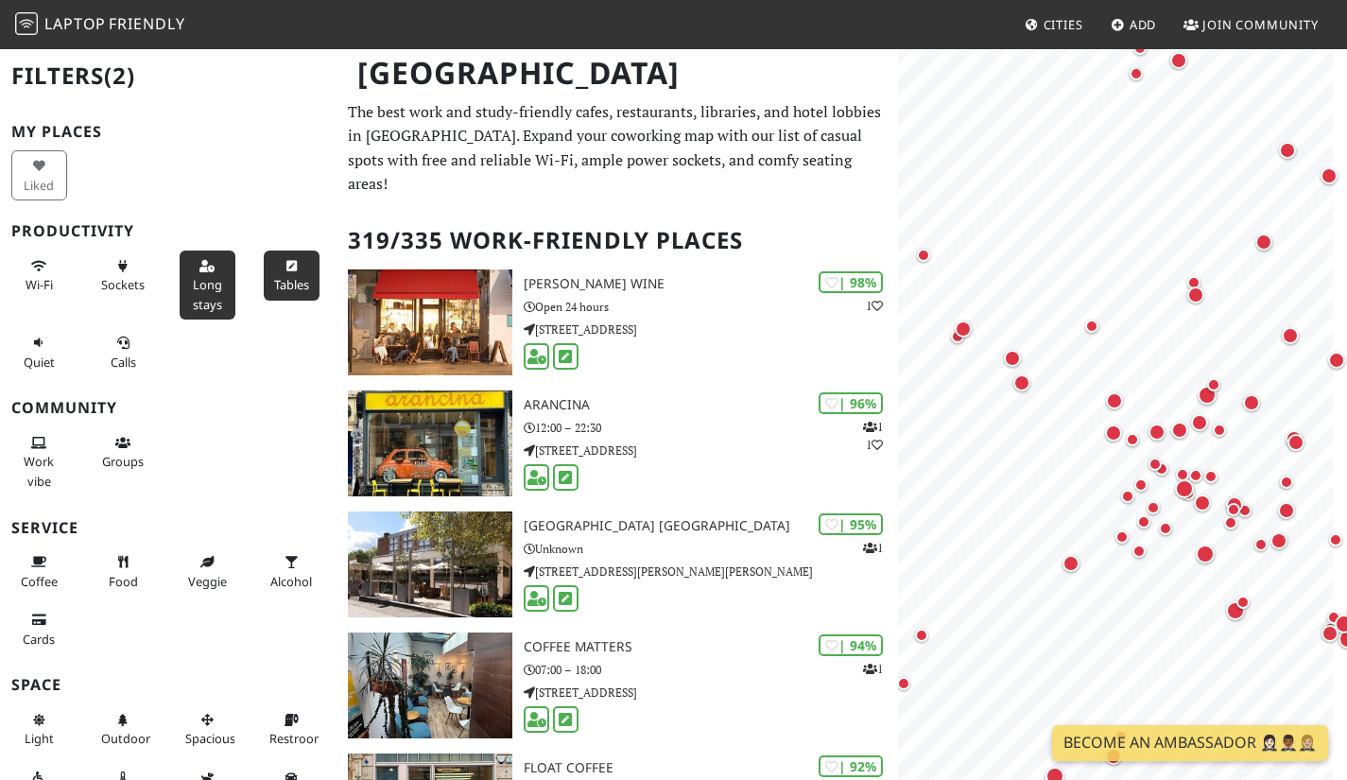
click at [1202, 393] on div "Map marker" at bounding box center [1206, 395] width 19 height 19
click at [1160, 256] on link "[GEOGRAPHIC_DATA]" at bounding box center [1217, 259] width 186 height 23
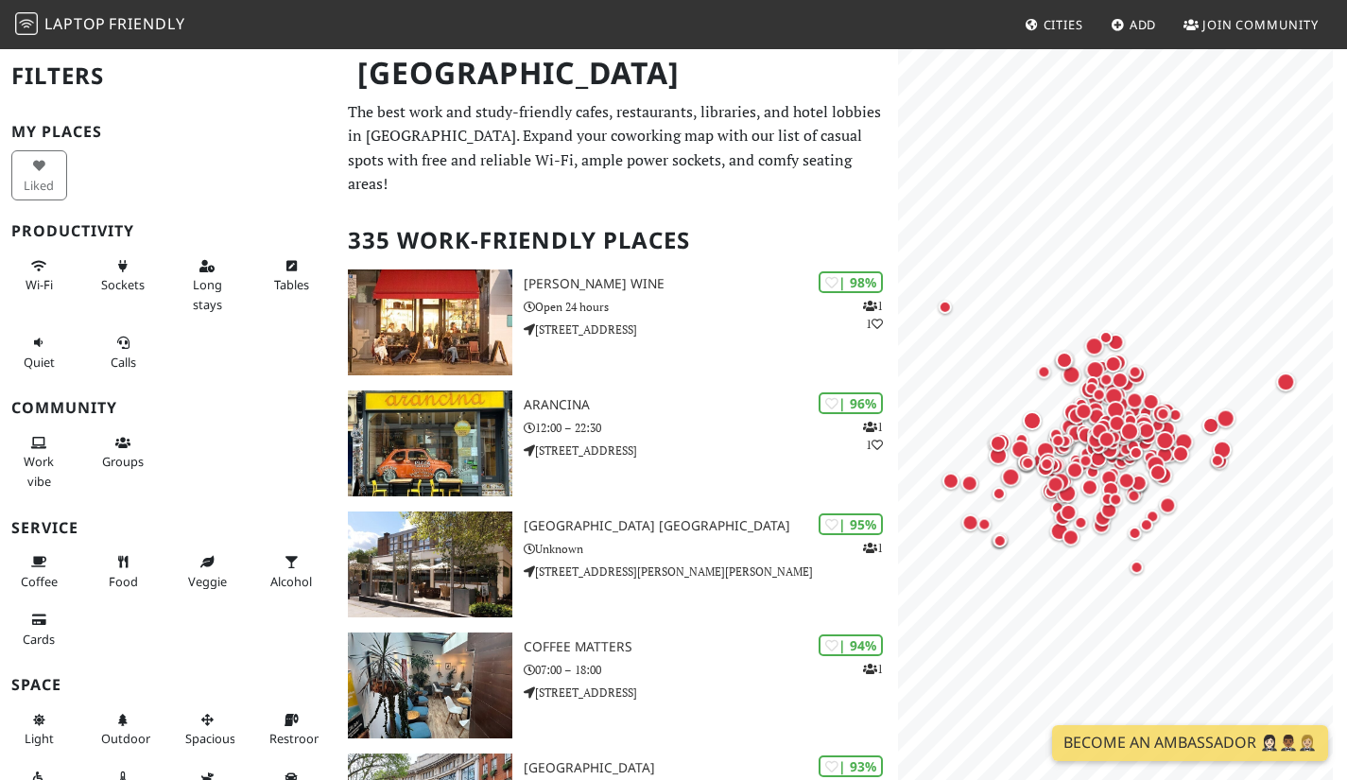
click at [193, 287] on span "Long stays" at bounding box center [207, 294] width 29 height 36
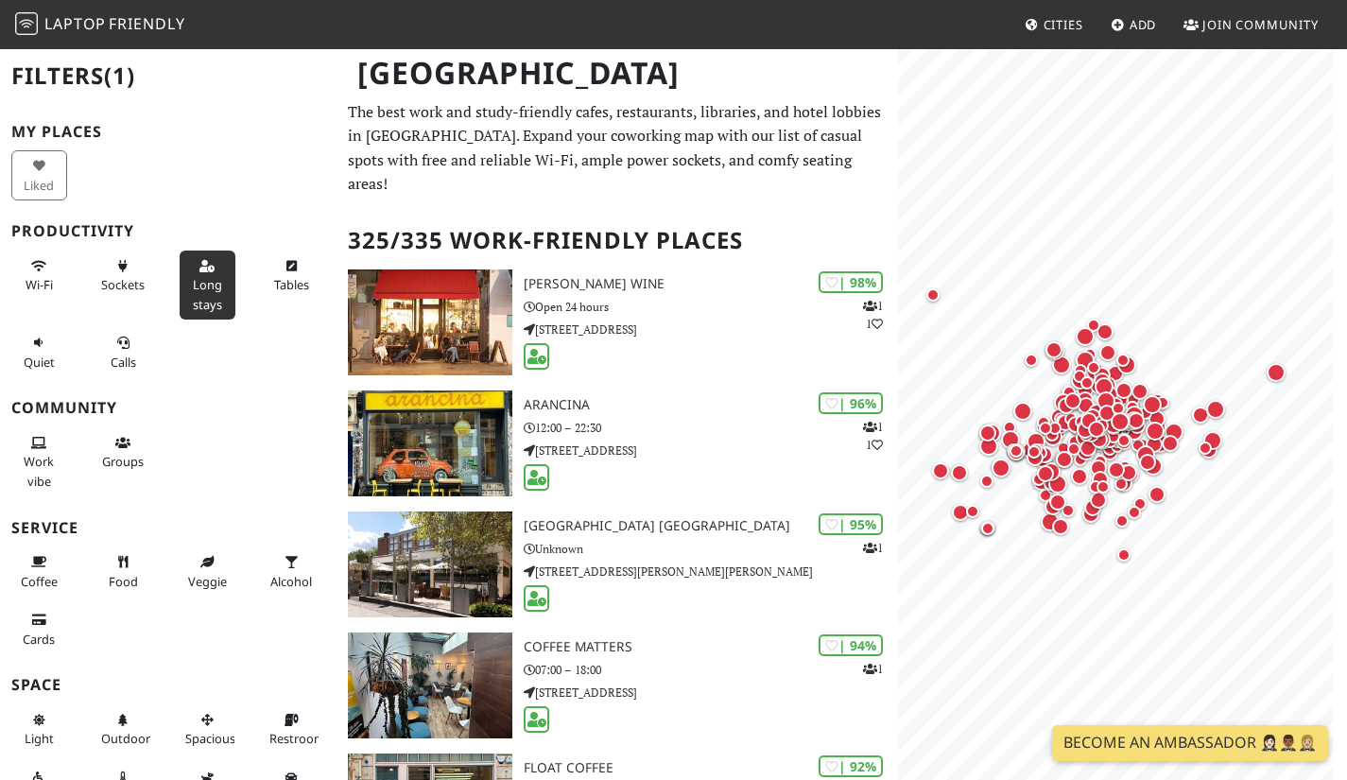
click at [288, 262] on button "Tables" at bounding box center [292, 275] width 56 height 50
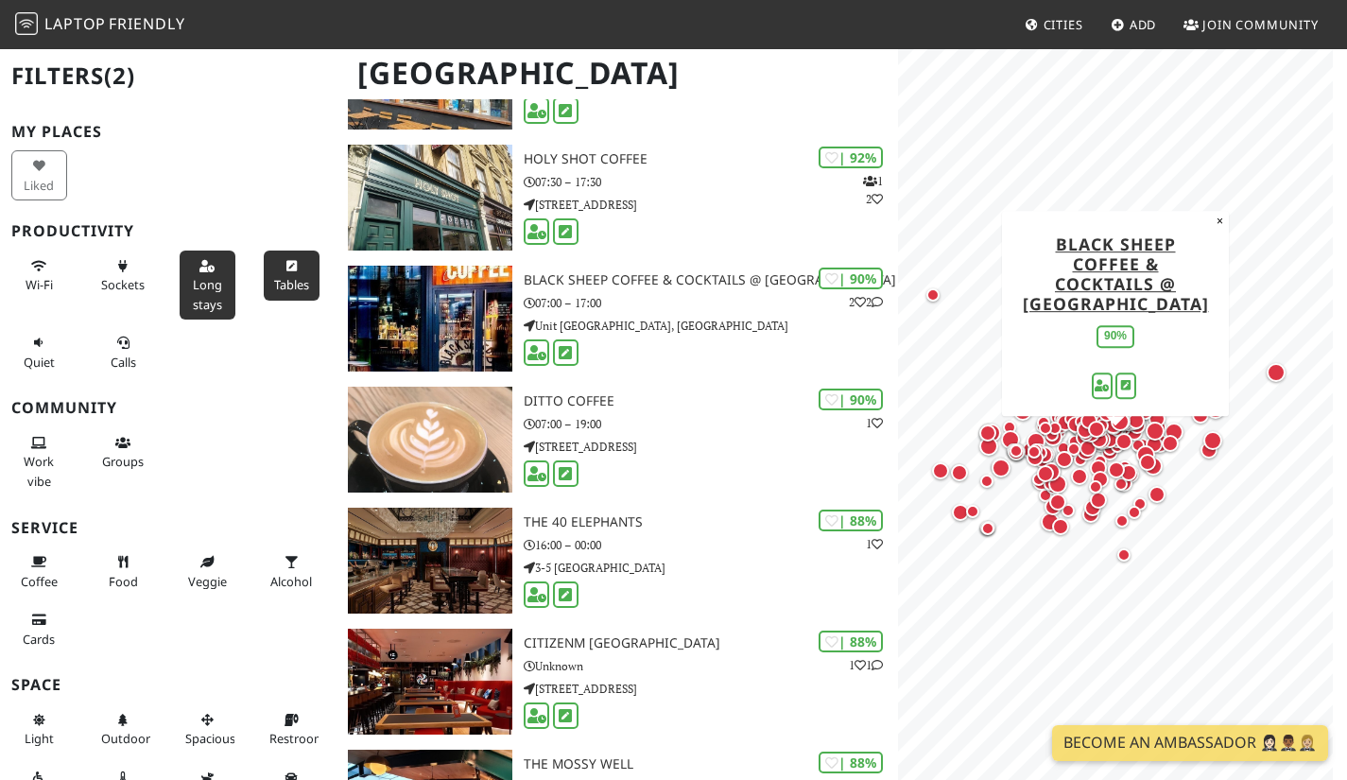
scroll to position [976, 0]
